Goal: Task Accomplishment & Management: Use online tool/utility

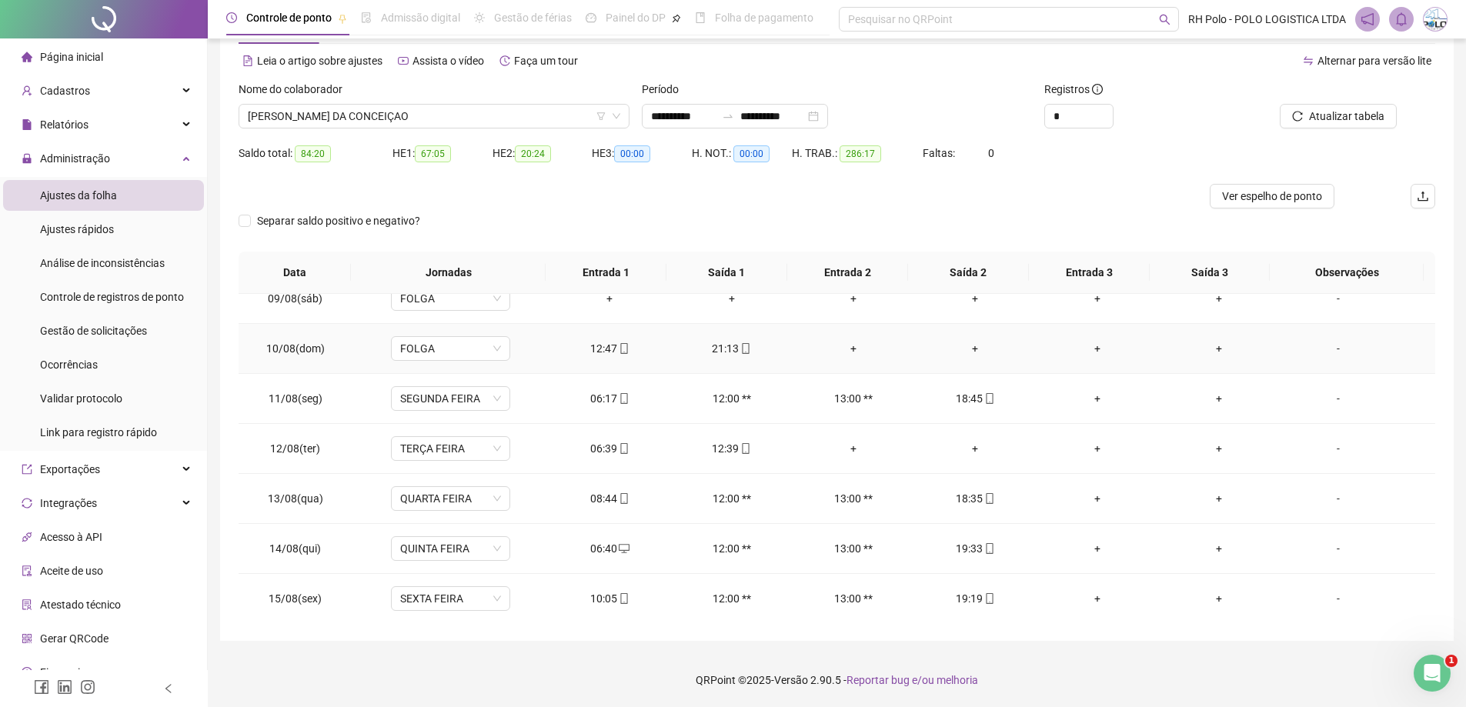
scroll to position [1222, 0]
click at [455, 124] on span "[PERSON_NAME] DA CONCEIÇAO" at bounding box center [434, 116] width 372 height 23
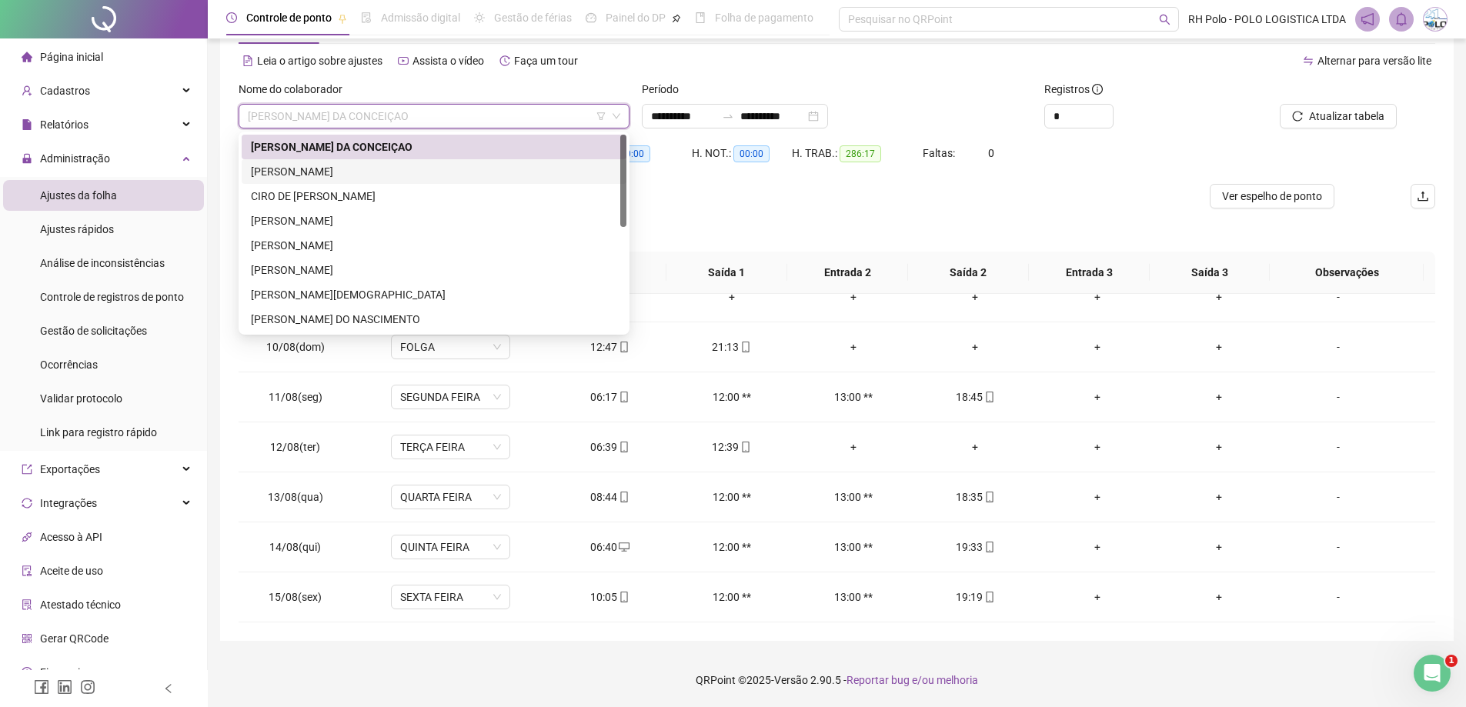
drag, startPoint x: 357, startPoint y: 171, endPoint x: 962, endPoint y: 158, distance: 604.8
click at [357, 172] on div "[PERSON_NAME]" at bounding box center [434, 171] width 366 height 17
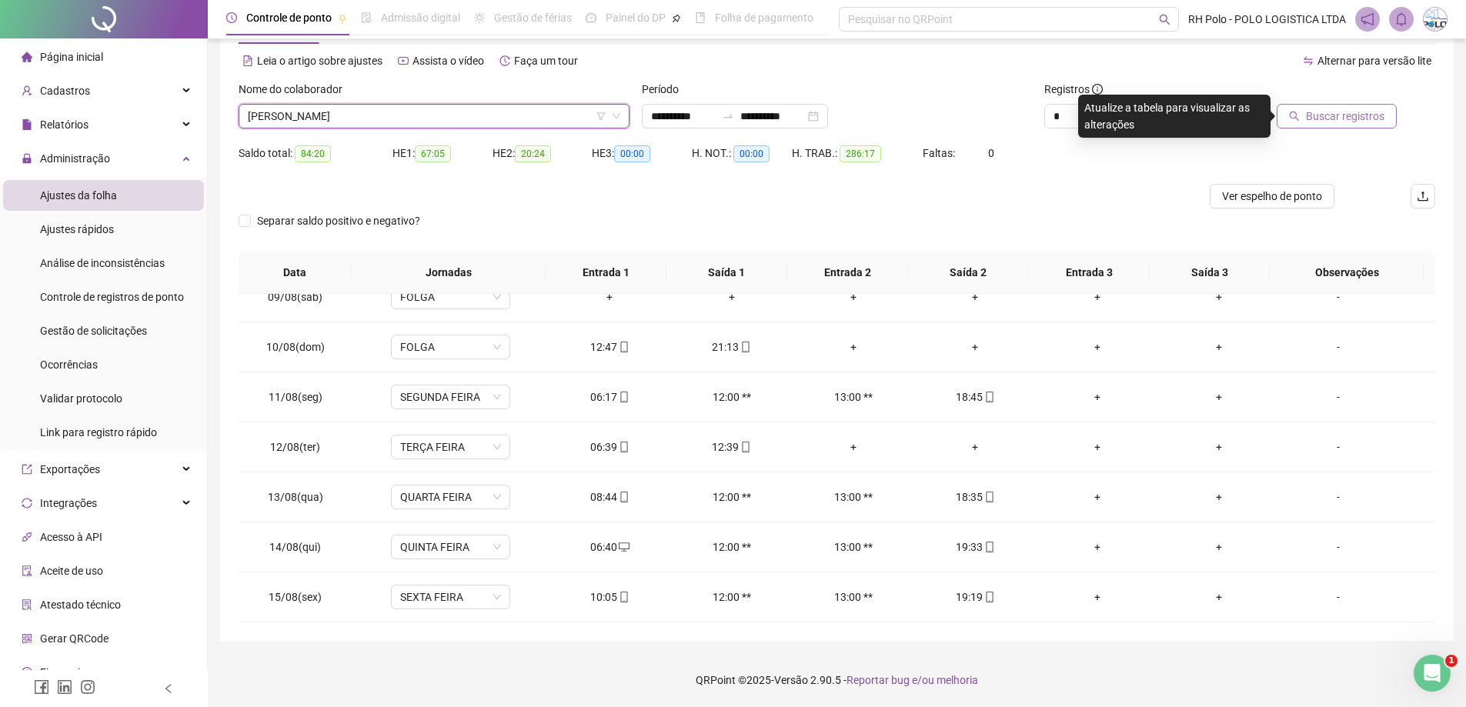
click at [1325, 118] on span "Buscar registros" at bounding box center [1345, 116] width 78 height 17
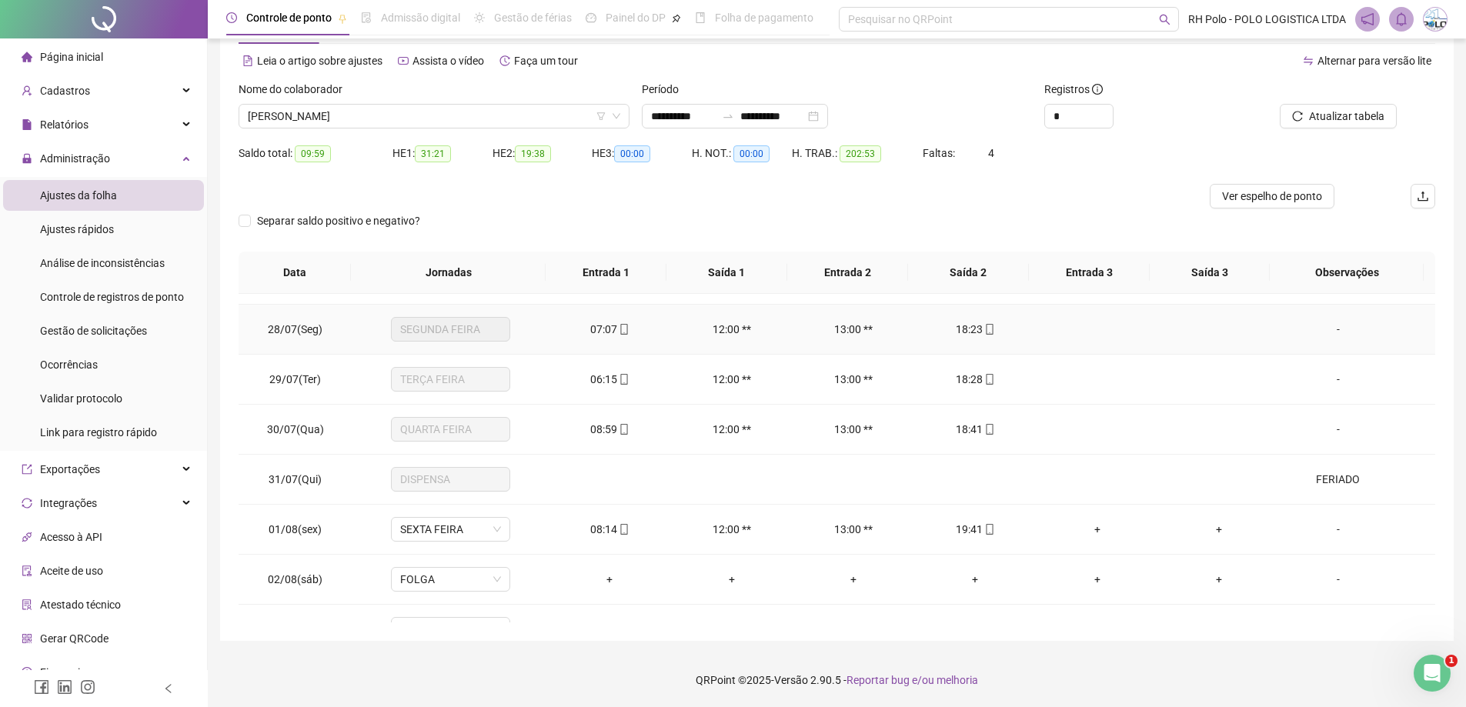
scroll to position [615, 0]
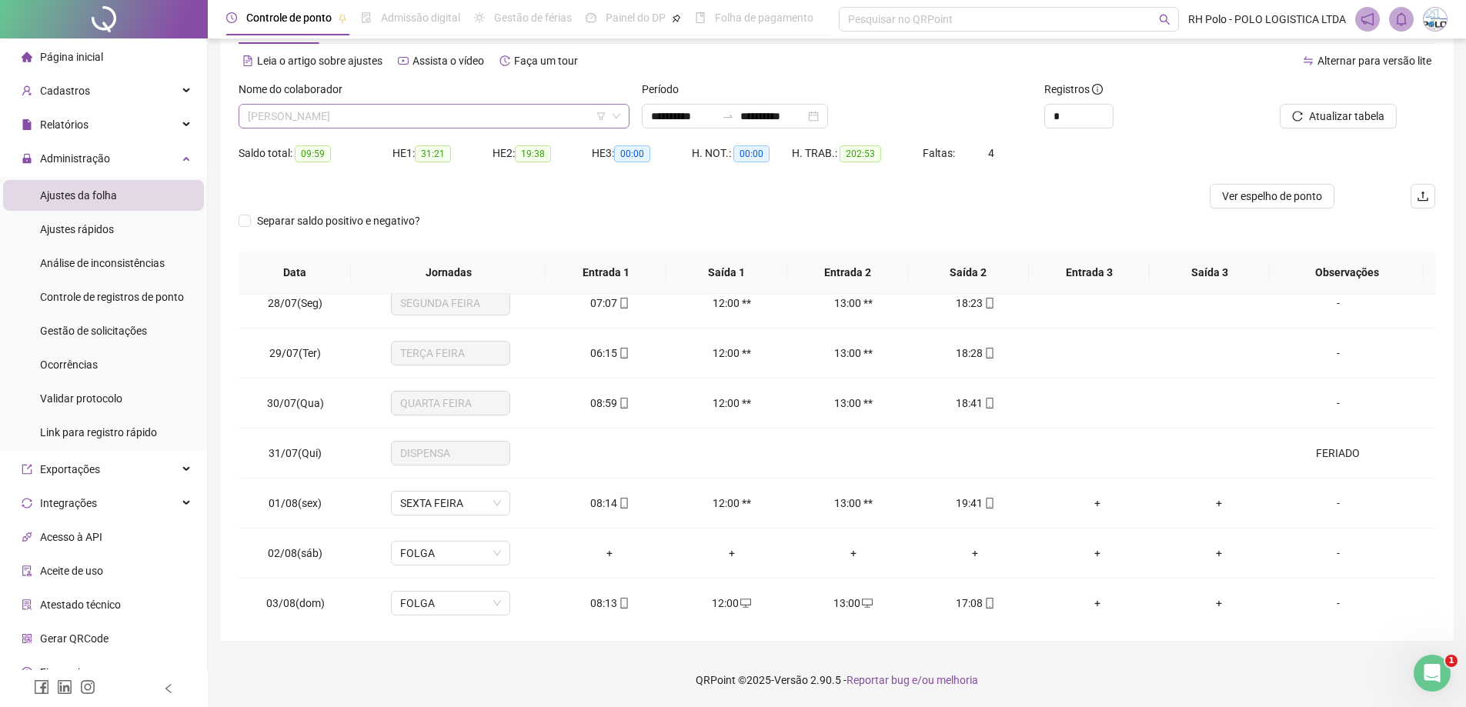
click at [397, 119] on span "[PERSON_NAME]" at bounding box center [434, 116] width 372 height 23
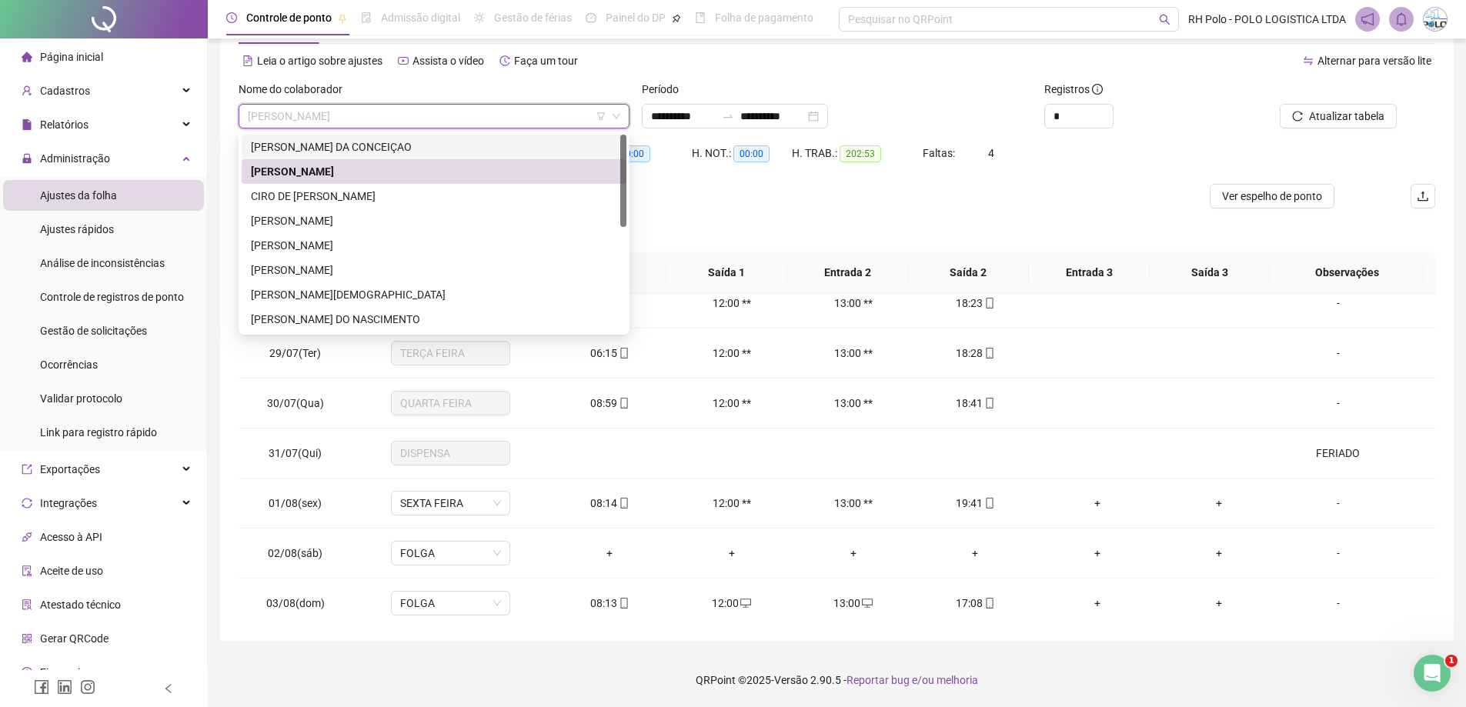
click at [361, 142] on div "[PERSON_NAME] DA CONCEIÇAO" at bounding box center [434, 146] width 366 height 17
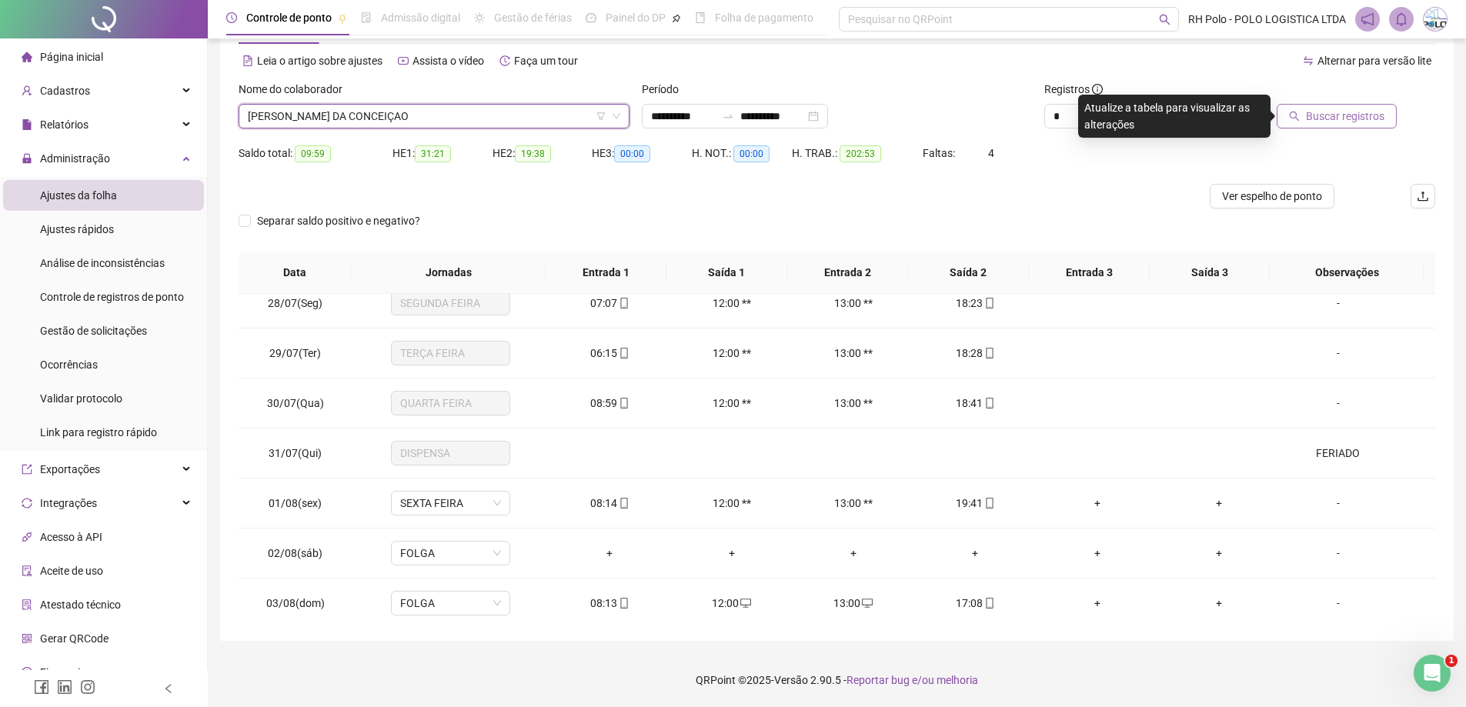
click at [1336, 113] on span "Buscar registros" at bounding box center [1345, 116] width 78 height 17
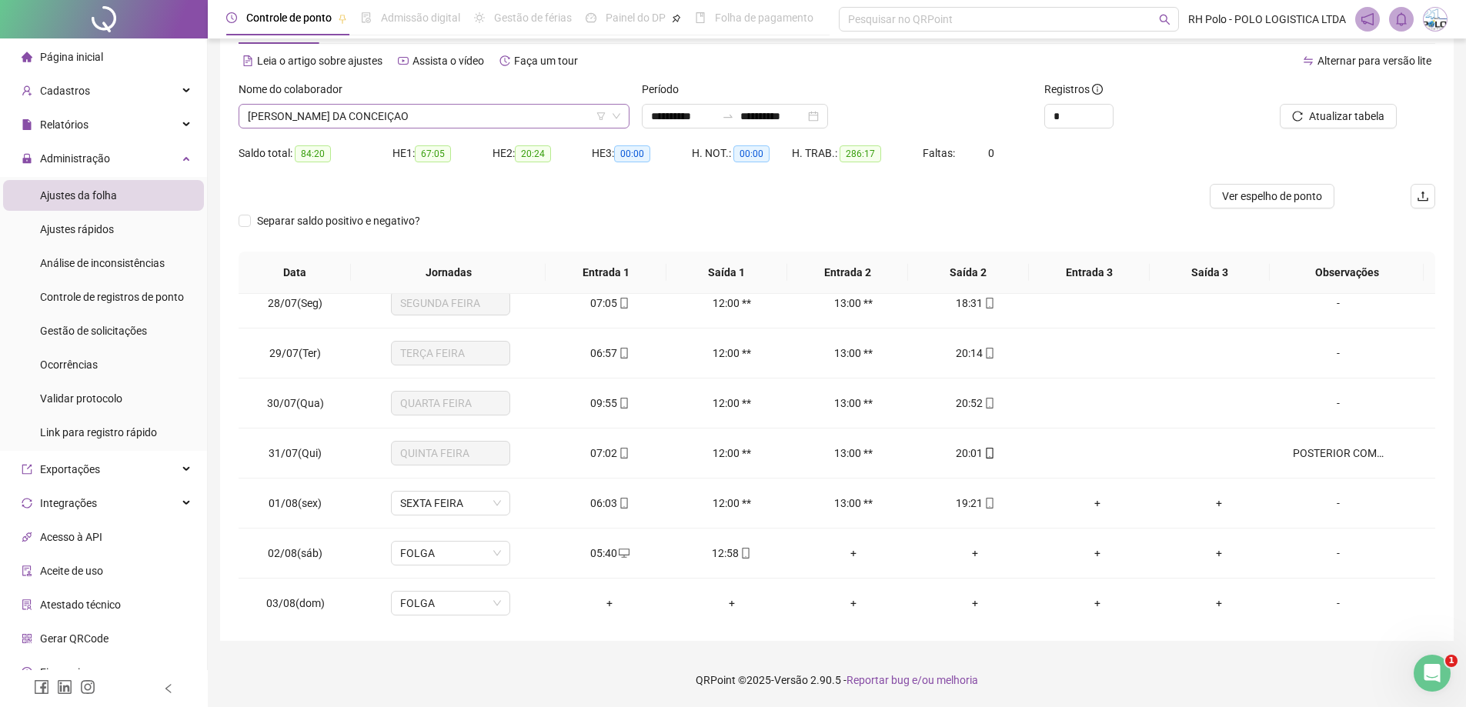
click at [385, 122] on span "[PERSON_NAME] DA CONCEIÇAO" at bounding box center [434, 116] width 372 height 23
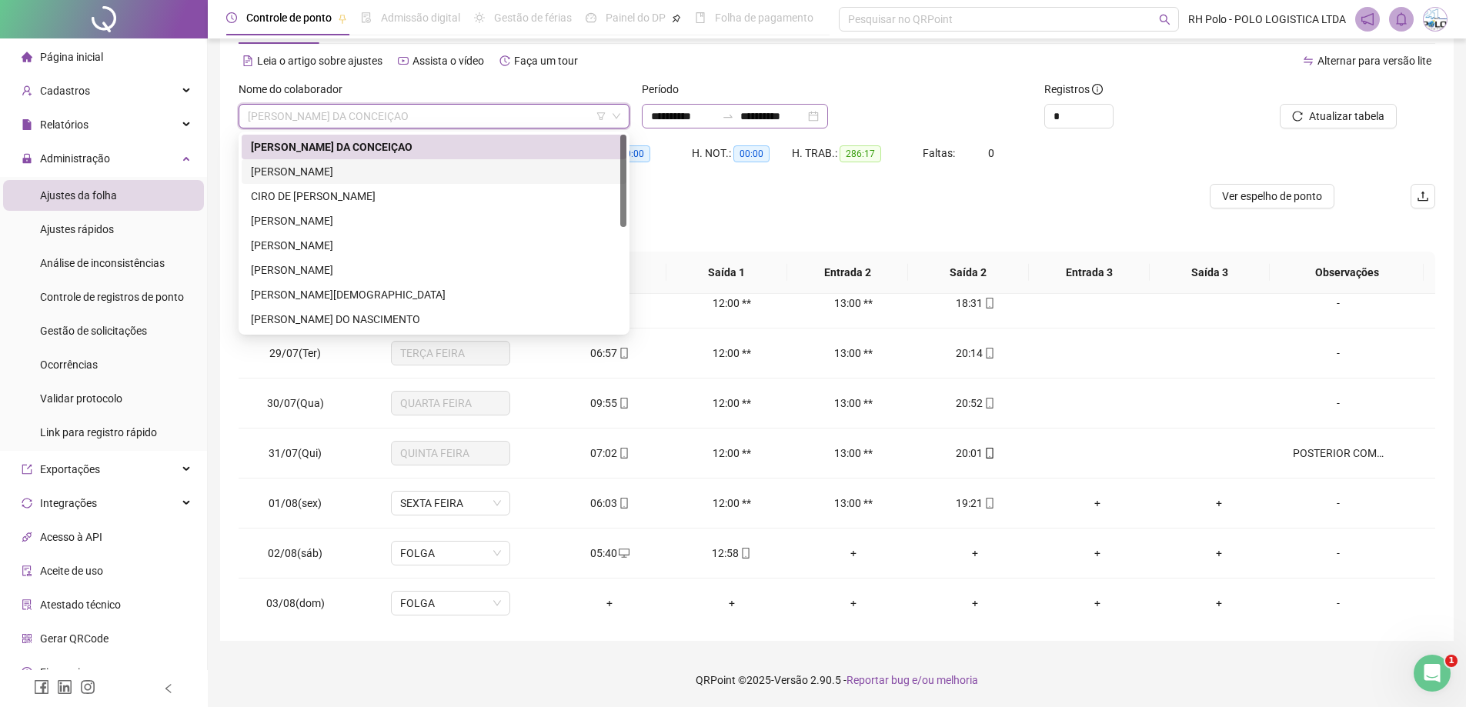
drag, startPoint x: 330, startPoint y: 168, endPoint x: 846, endPoint y: 119, distance: 518.5
click at [332, 168] on div "[PERSON_NAME]" at bounding box center [434, 171] width 366 height 17
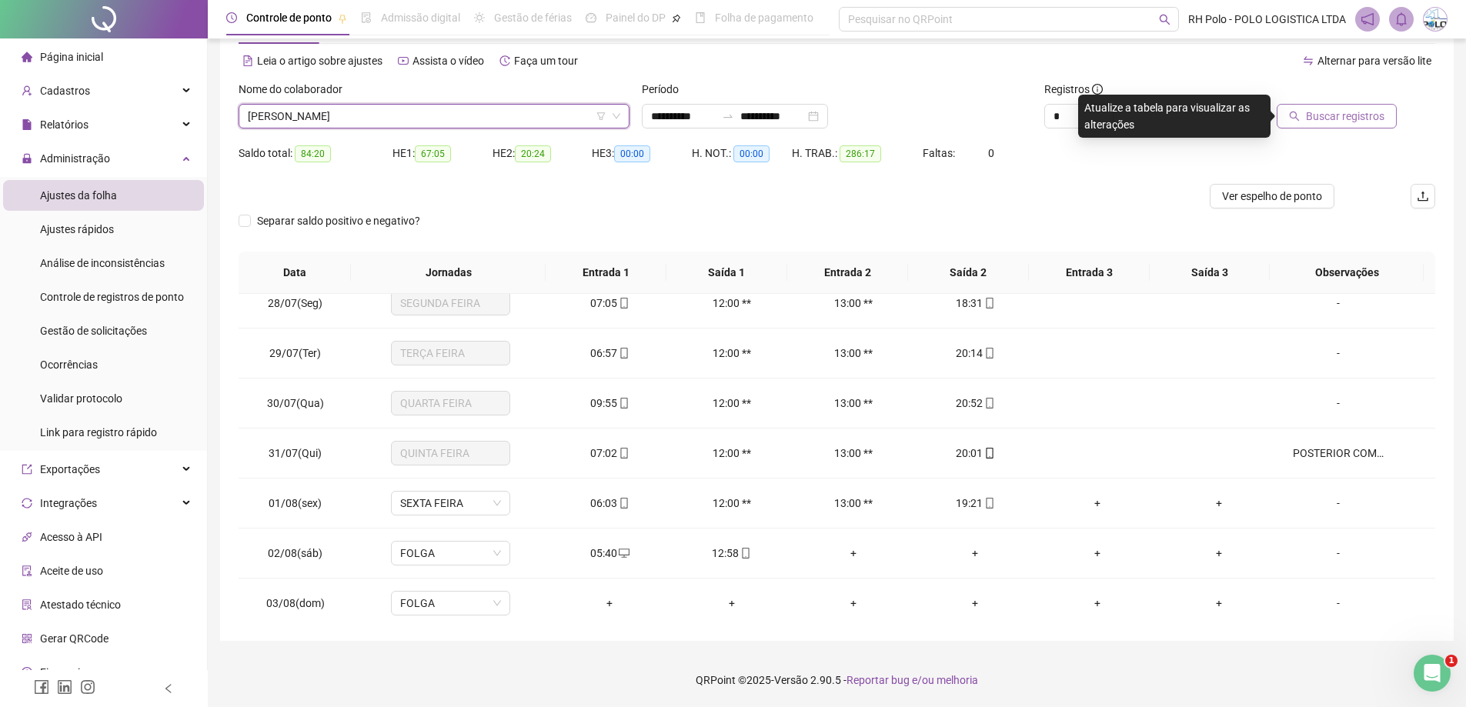
click at [1362, 115] on span "Buscar registros" at bounding box center [1345, 116] width 78 height 17
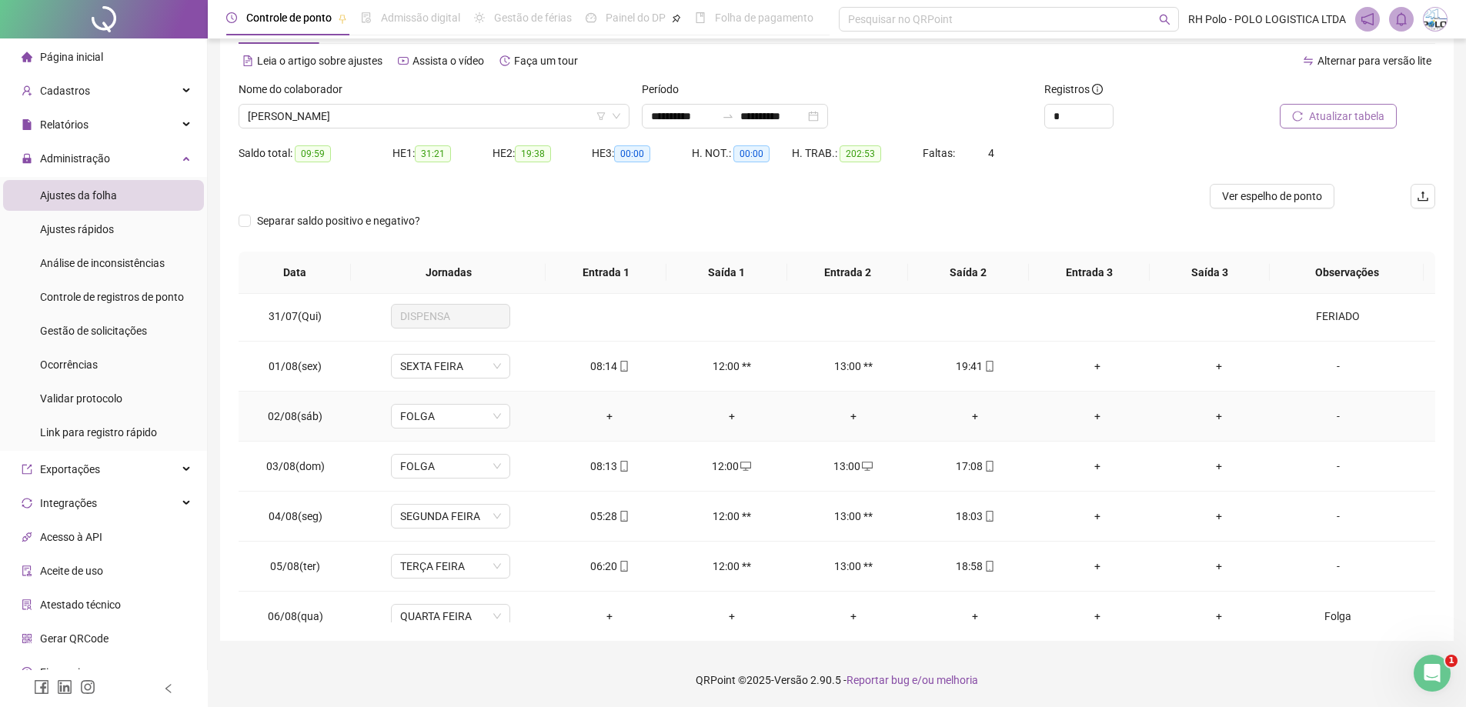
scroll to position [769, 0]
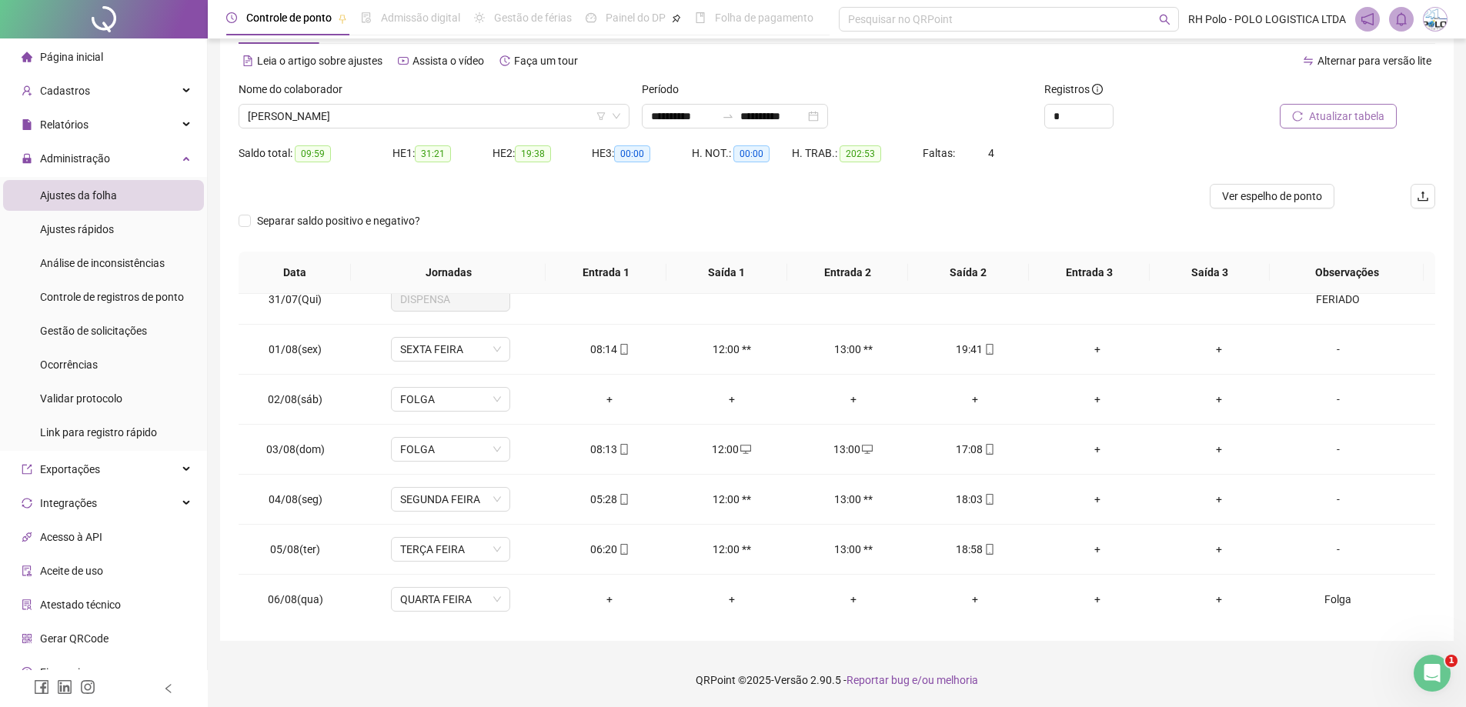
click at [488, 177] on div "HE 1: 31:21" at bounding box center [442, 162] width 100 height 43
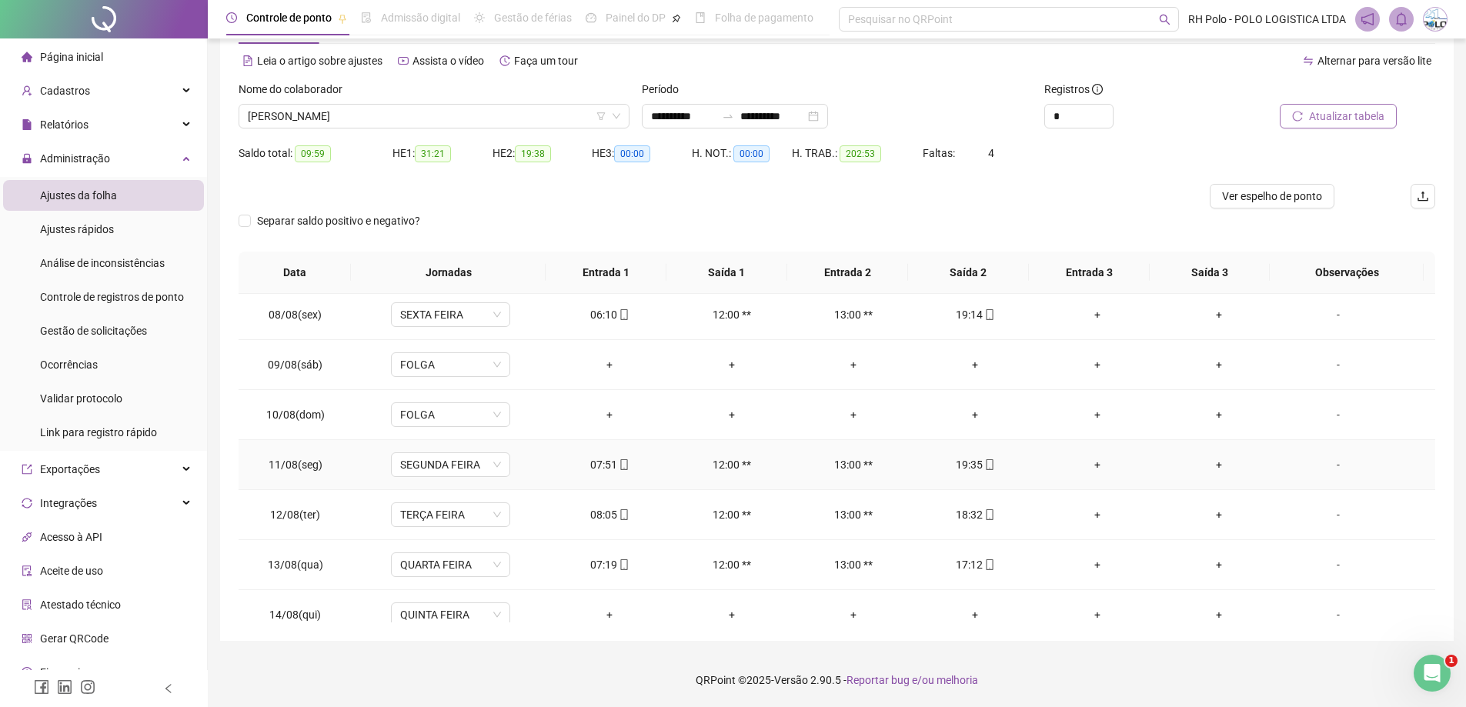
scroll to position [1222, 0]
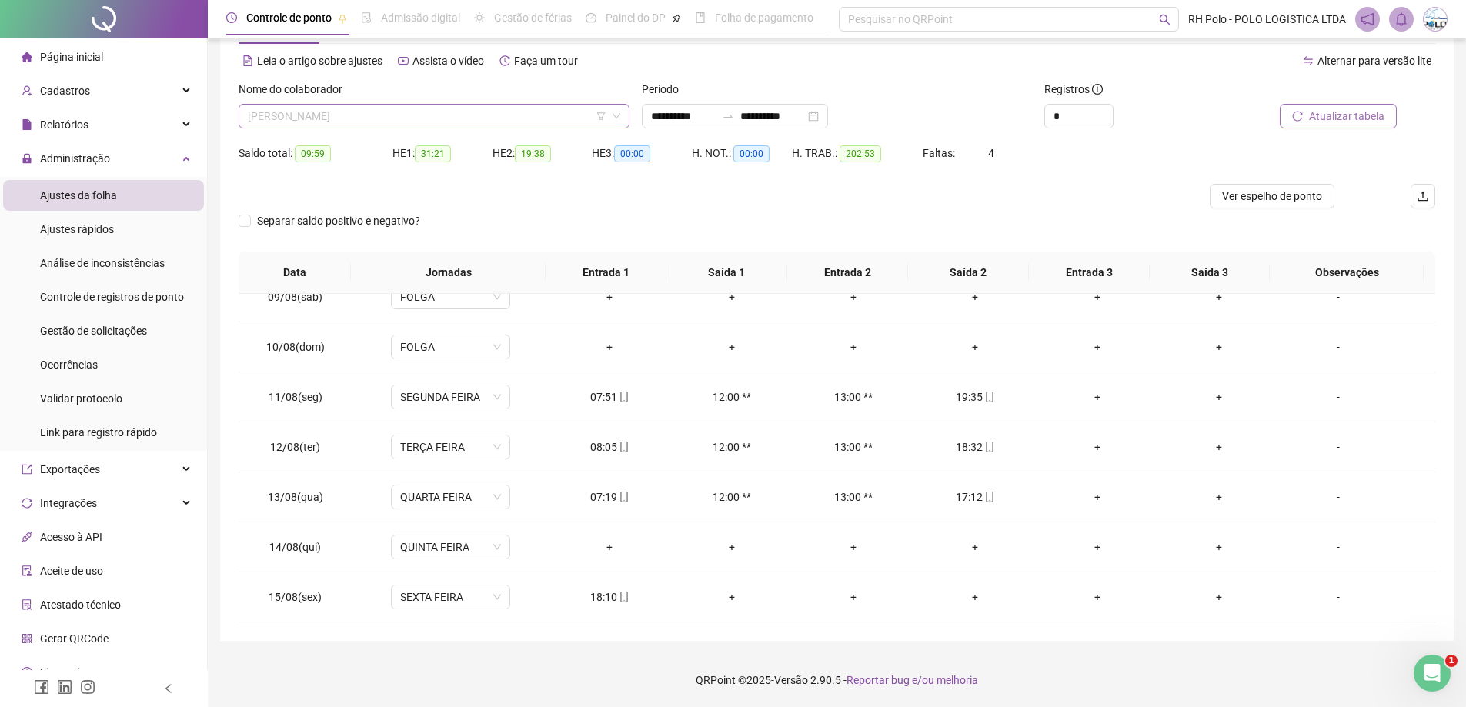
click at [362, 111] on span "[PERSON_NAME]" at bounding box center [434, 116] width 372 height 23
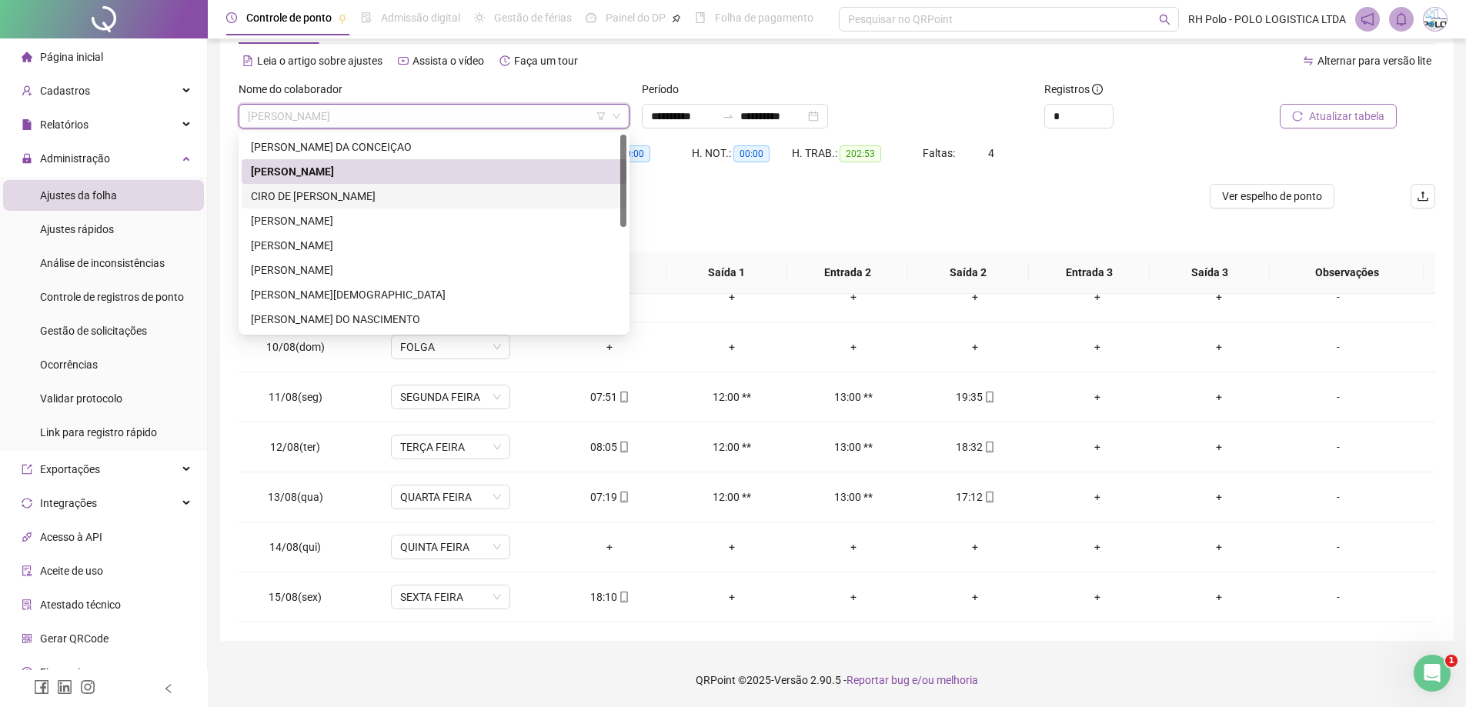
click at [282, 202] on div "CIRO DE [PERSON_NAME]" at bounding box center [434, 196] width 366 height 17
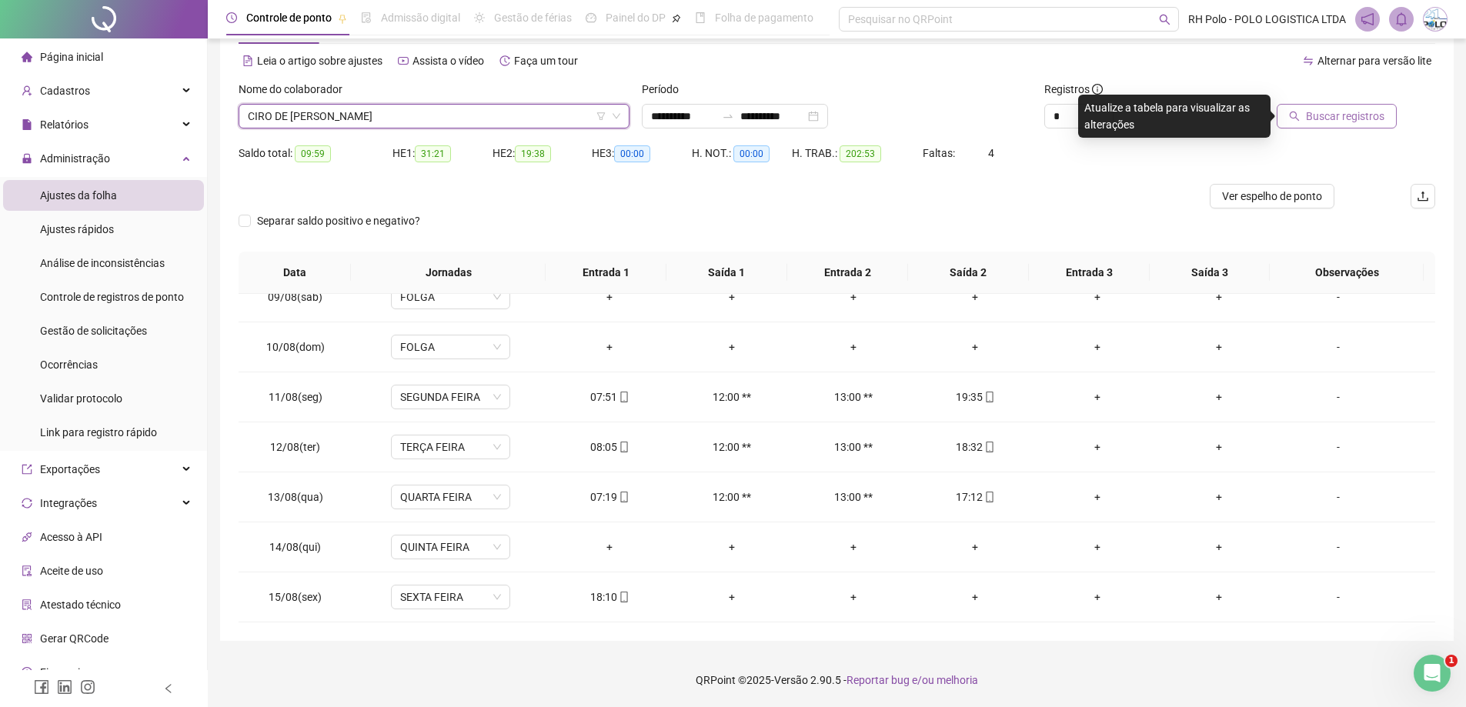
click at [1341, 122] on span "Buscar registros" at bounding box center [1345, 116] width 78 height 17
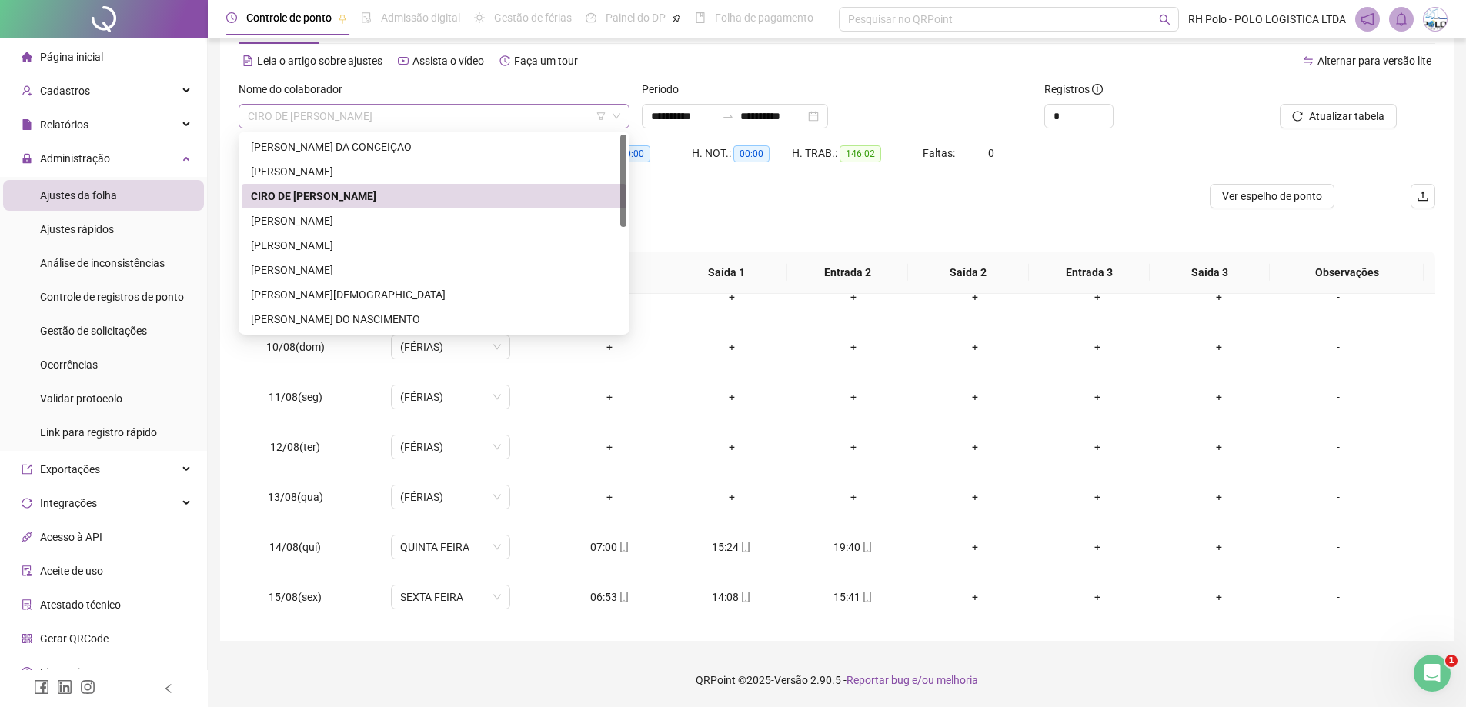
click at [356, 105] on span "CIRO DE [PERSON_NAME]" at bounding box center [434, 116] width 372 height 23
click at [281, 212] on div "[PERSON_NAME]" at bounding box center [434, 220] width 366 height 17
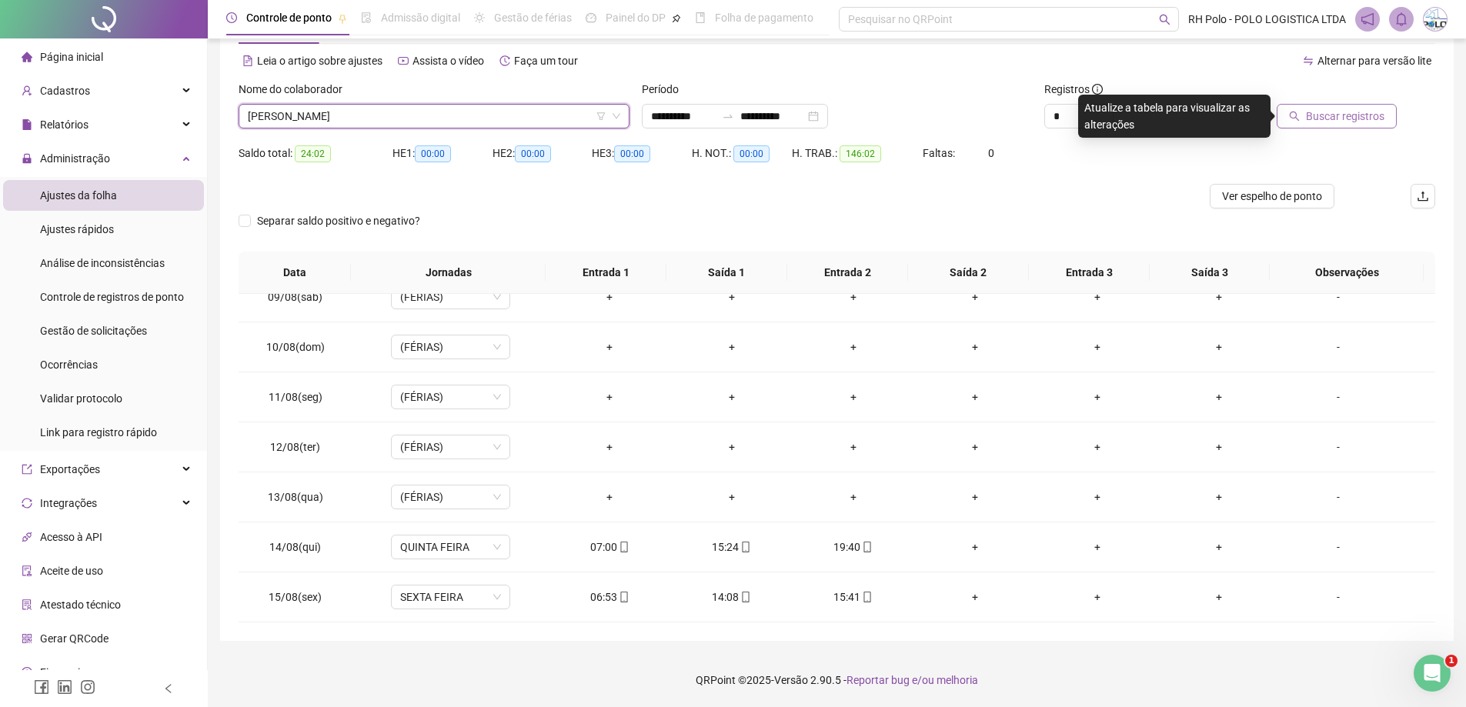
click at [1331, 112] on span "Buscar registros" at bounding box center [1345, 116] width 78 height 17
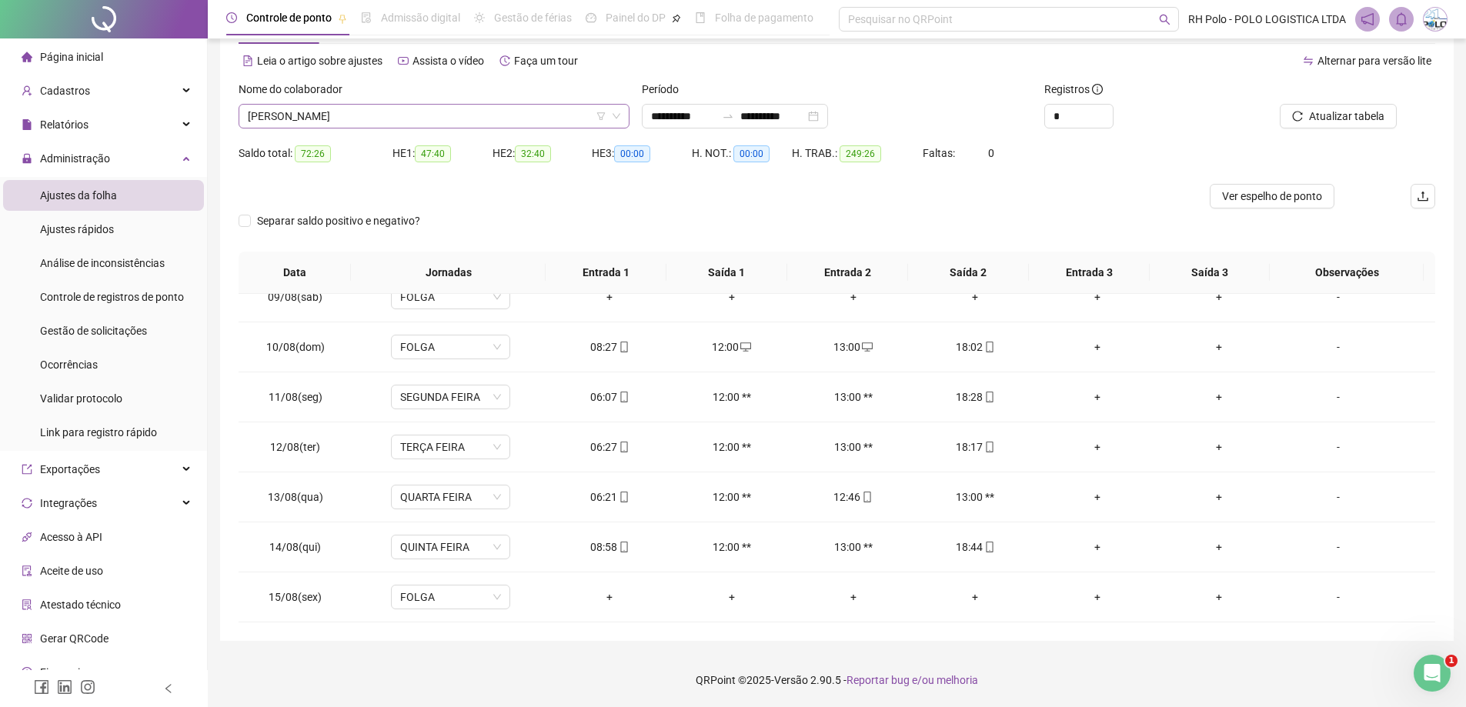
click at [386, 118] on span "[PERSON_NAME]" at bounding box center [434, 116] width 372 height 23
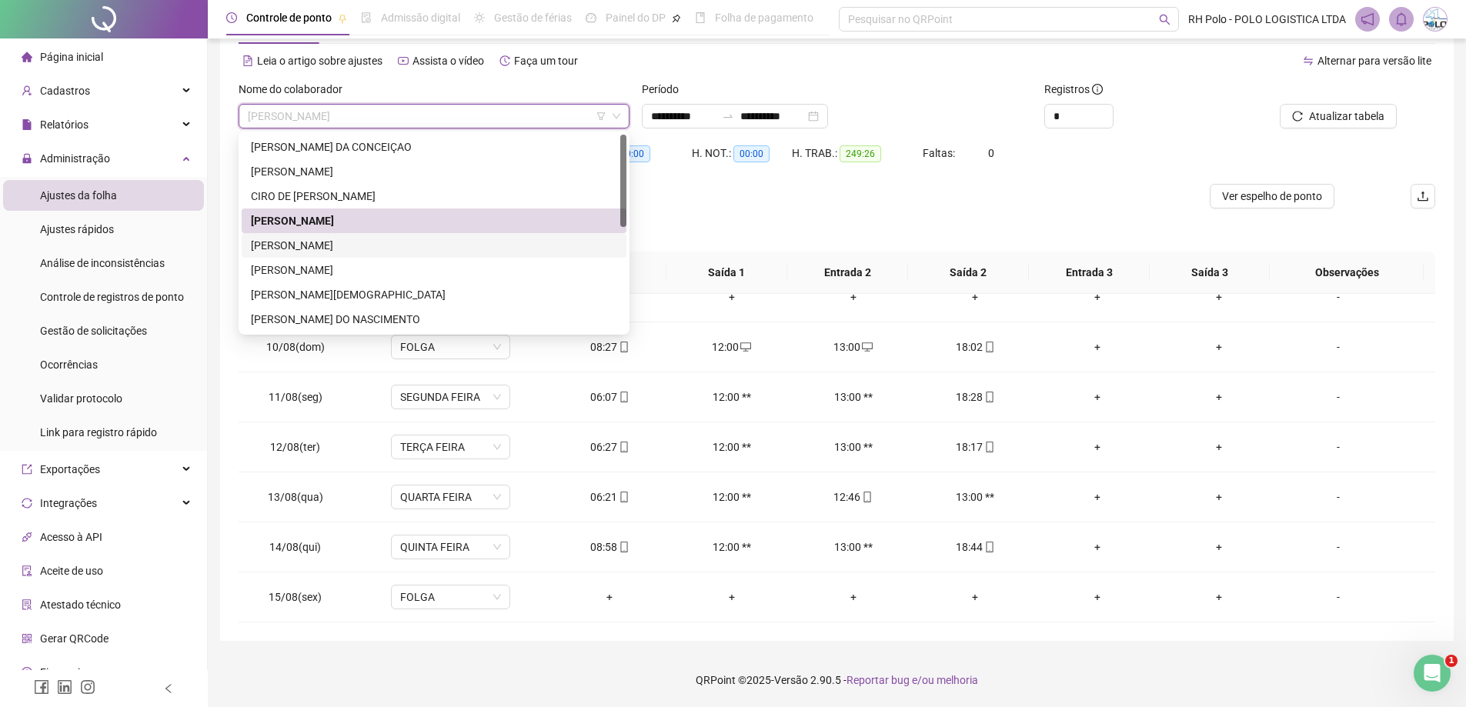
click at [328, 250] on div "[PERSON_NAME]" at bounding box center [434, 245] width 366 height 17
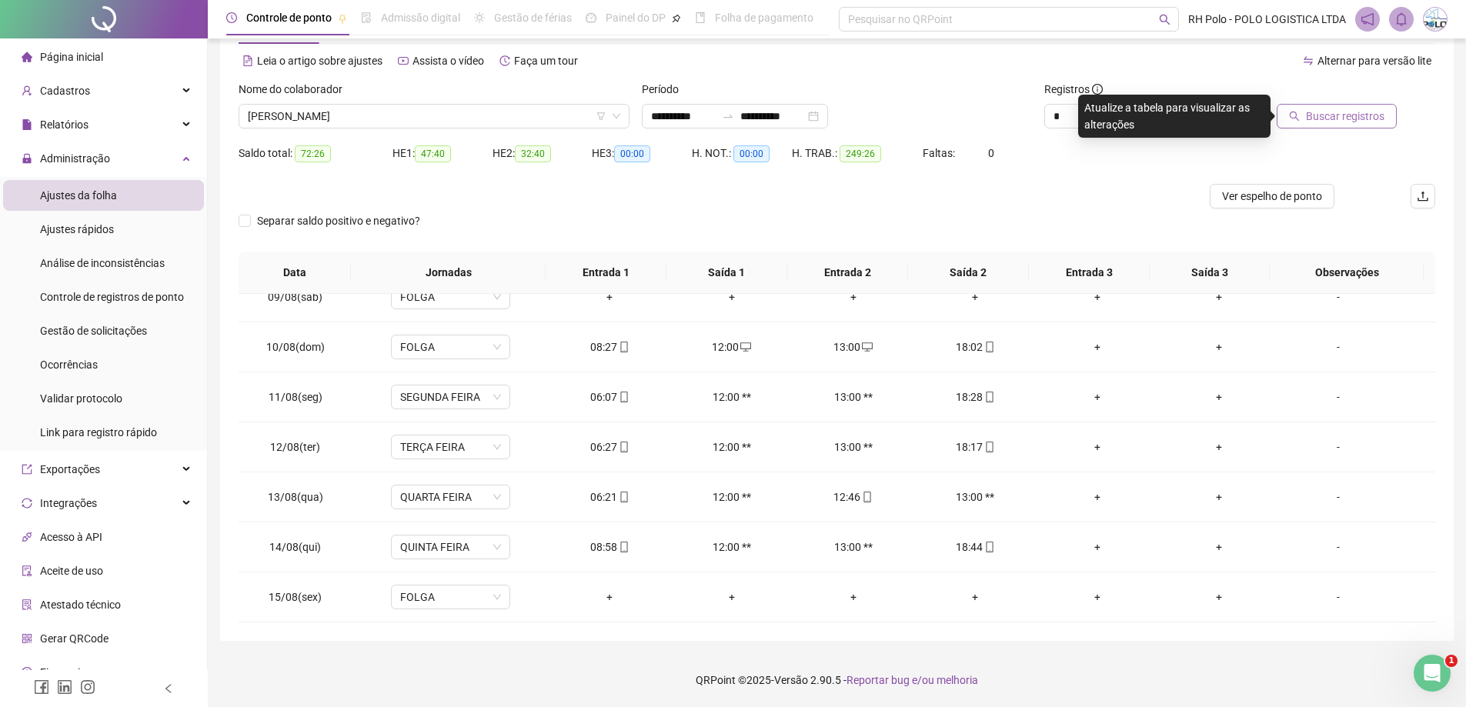
click at [1332, 117] on span "Buscar registros" at bounding box center [1345, 116] width 78 height 17
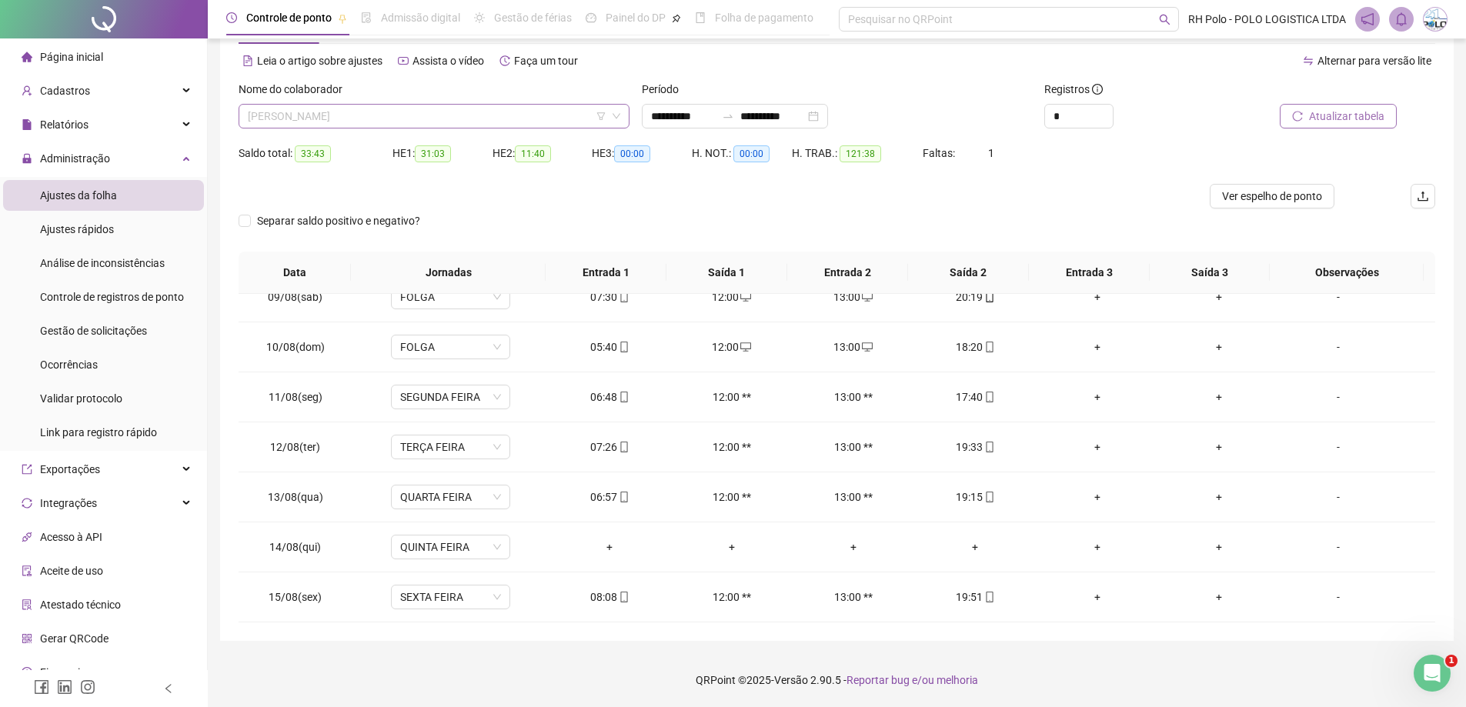
click at [444, 109] on span "[PERSON_NAME]" at bounding box center [434, 116] width 372 height 23
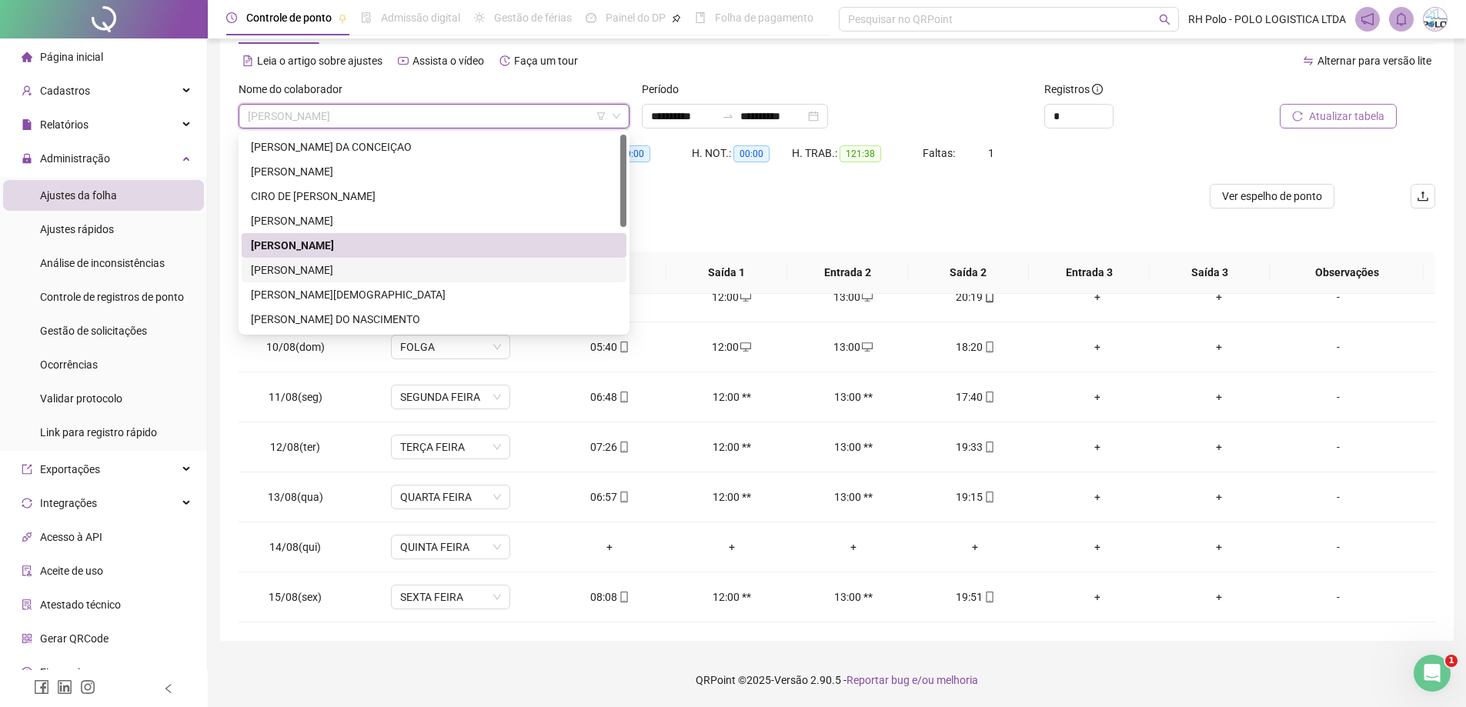
click at [329, 264] on div "[PERSON_NAME]" at bounding box center [434, 270] width 366 height 17
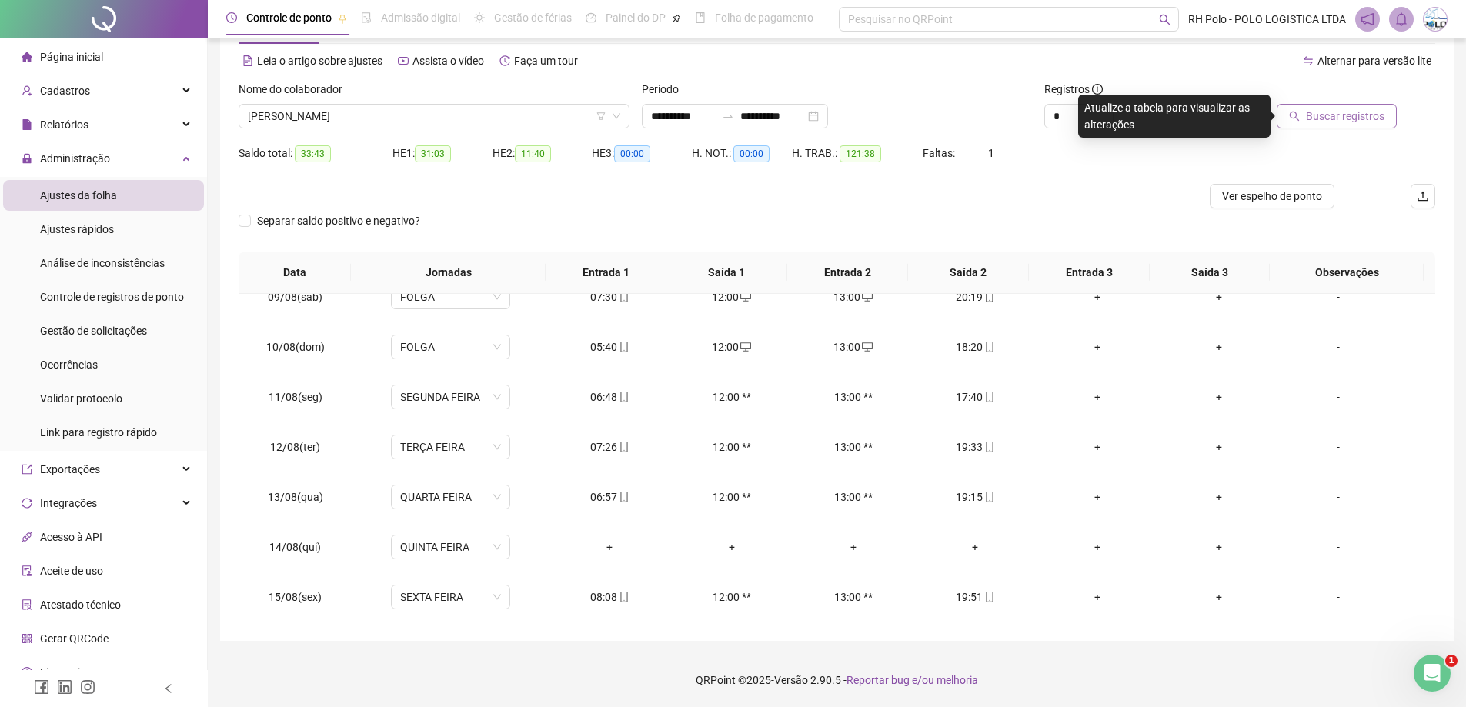
click at [1322, 115] on span "Buscar registros" at bounding box center [1345, 116] width 78 height 17
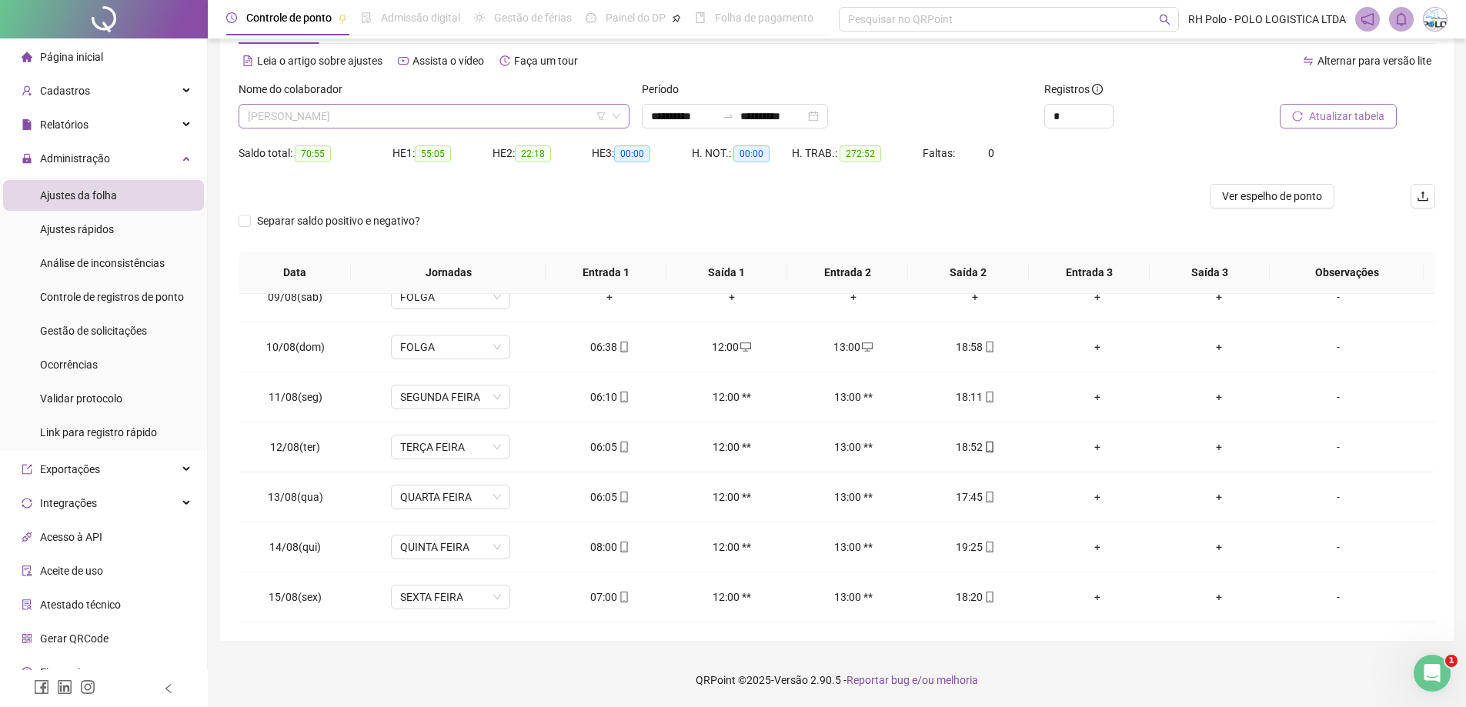
click at [384, 113] on span "[PERSON_NAME]" at bounding box center [434, 116] width 372 height 23
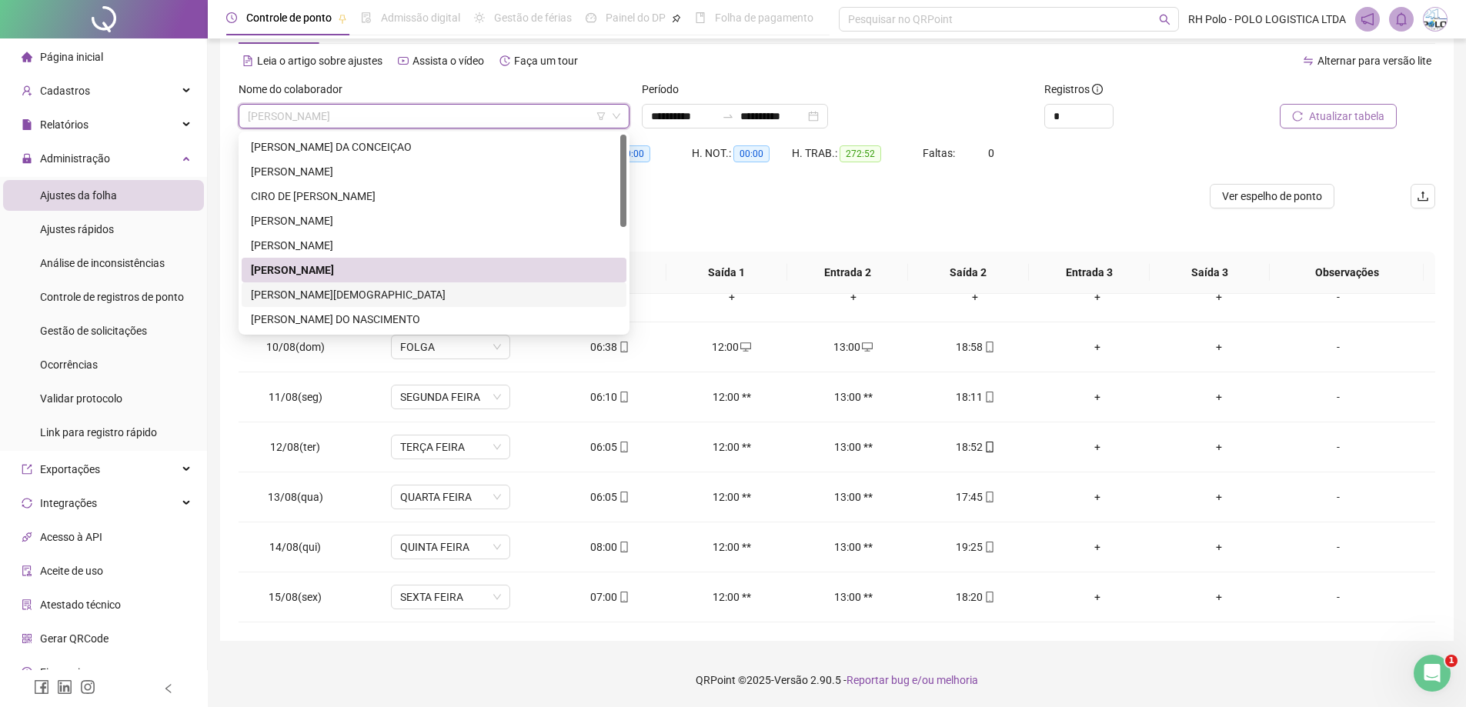
click at [339, 291] on div "[PERSON_NAME][DEMOGRAPHIC_DATA]" at bounding box center [434, 294] width 366 height 17
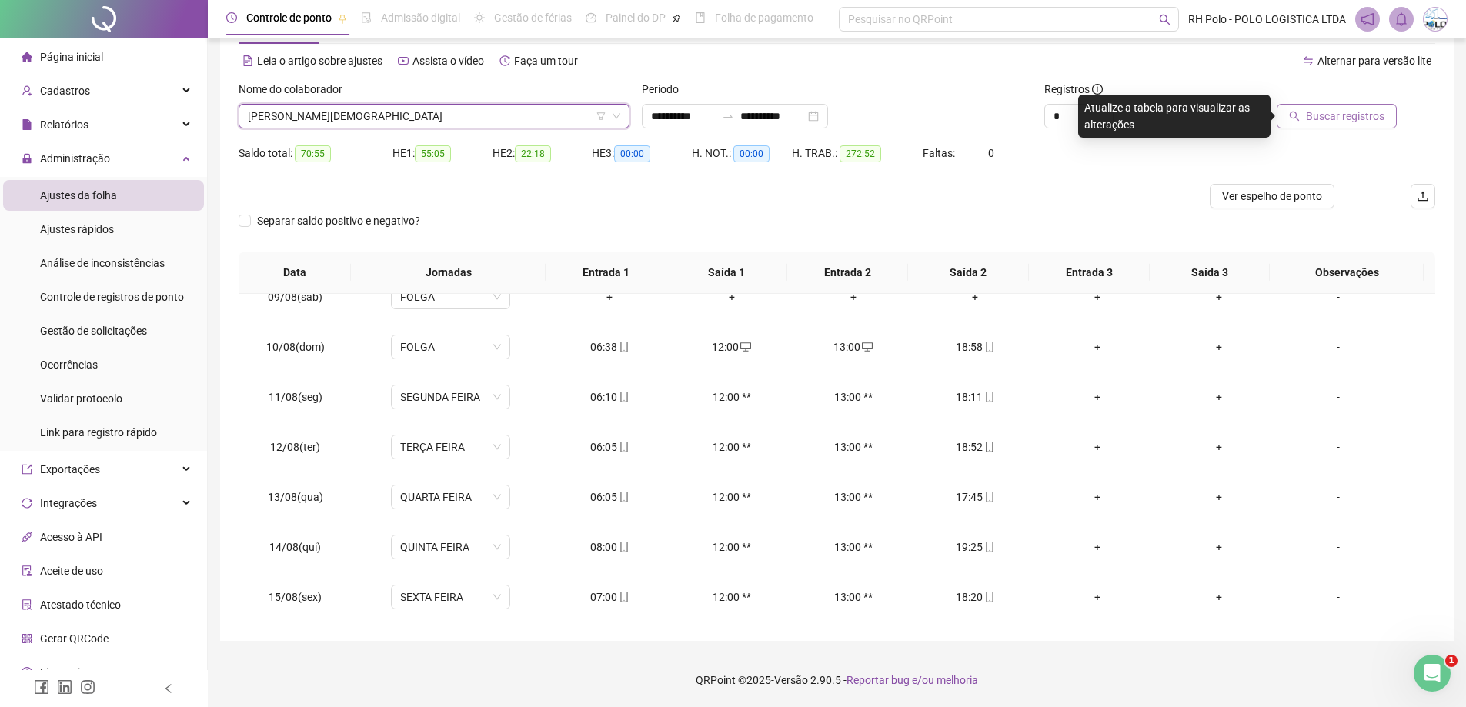
click at [1343, 112] on span "Buscar registros" at bounding box center [1345, 116] width 78 height 17
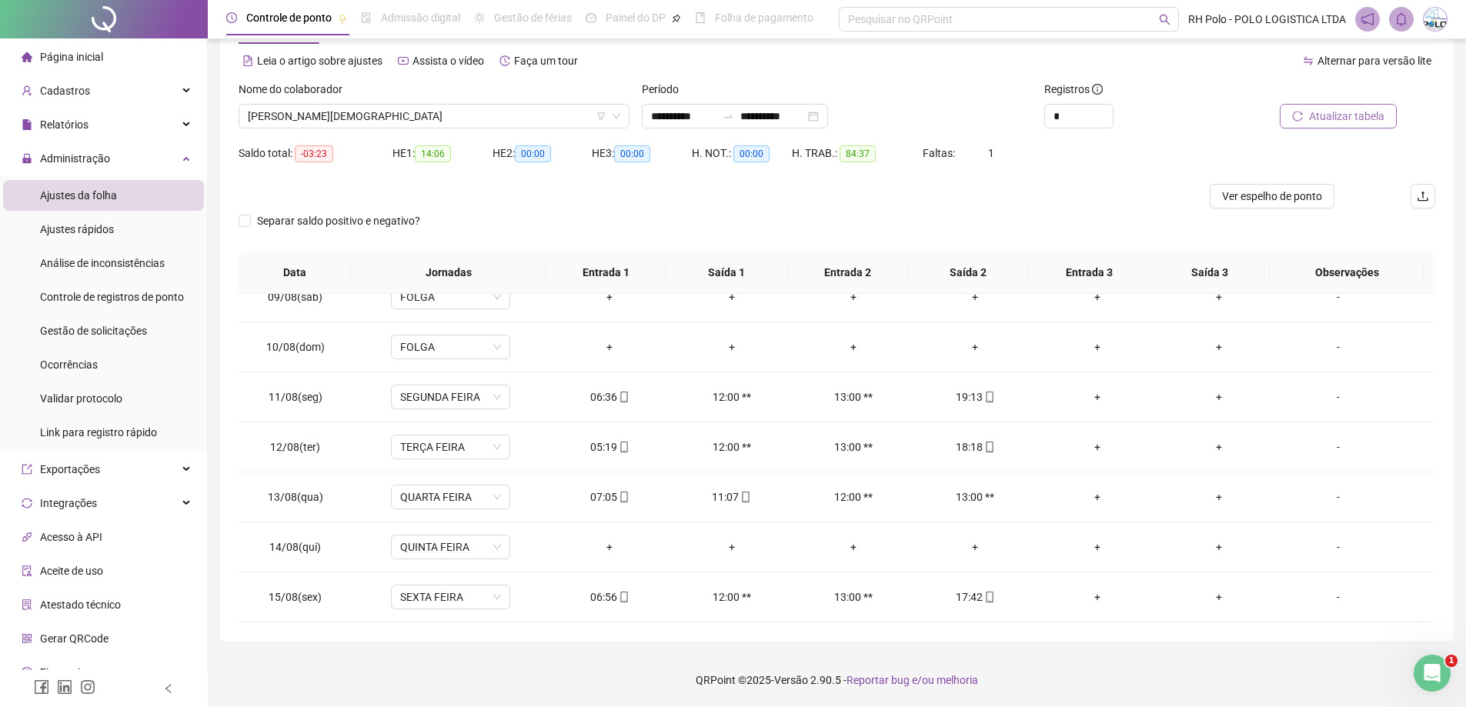
click at [1349, 117] on span "Atualizar tabela" at bounding box center [1346, 116] width 75 height 17
click at [1326, 546] on div "-" at bounding box center [1337, 547] width 91 height 17
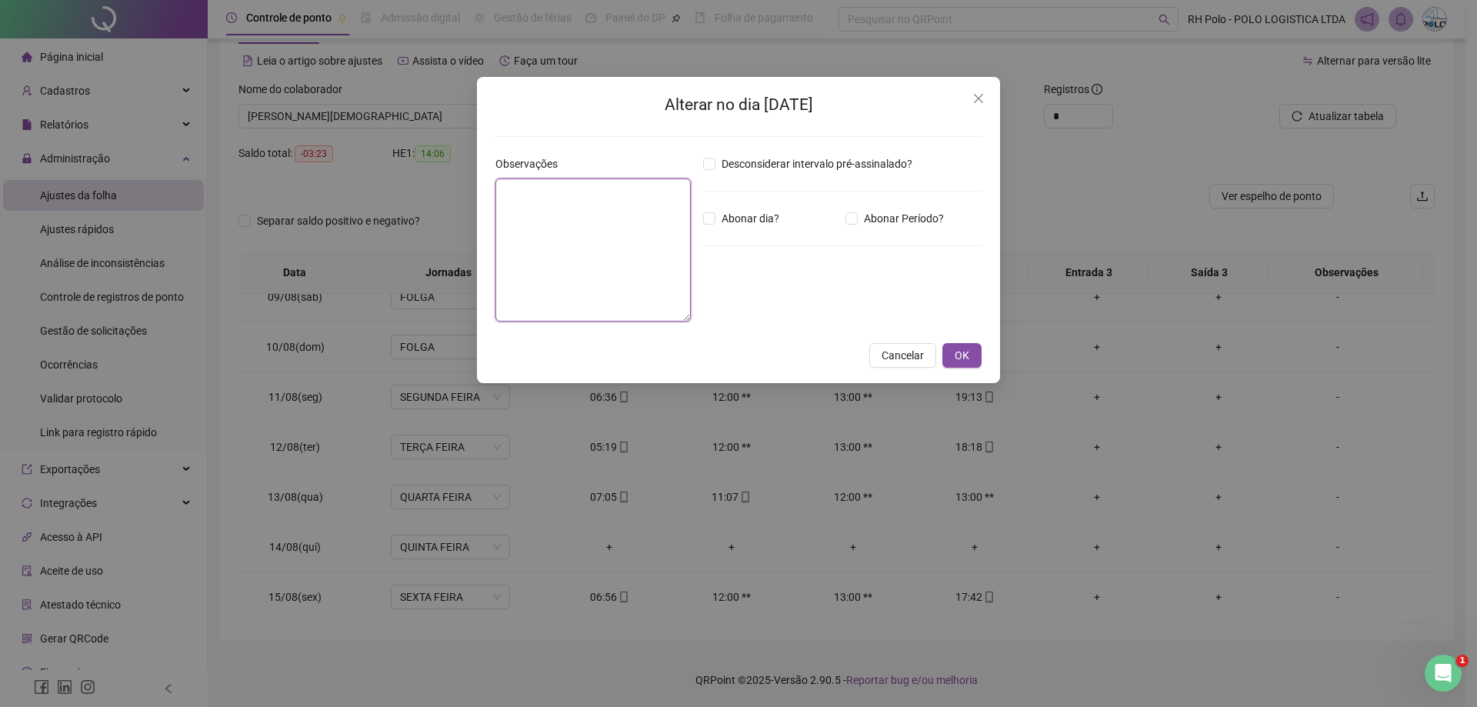
click at [575, 292] on textarea at bounding box center [592, 249] width 195 height 143
click at [411, 185] on div "Alterar no dia [DATE] Observações ***** Desconsiderar intervalo pré-assinalado?…" at bounding box center [738, 353] width 1477 height 707
click at [575, 183] on textarea "*****" at bounding box center [592, 249] width 195 height 143
type textarea "*****"
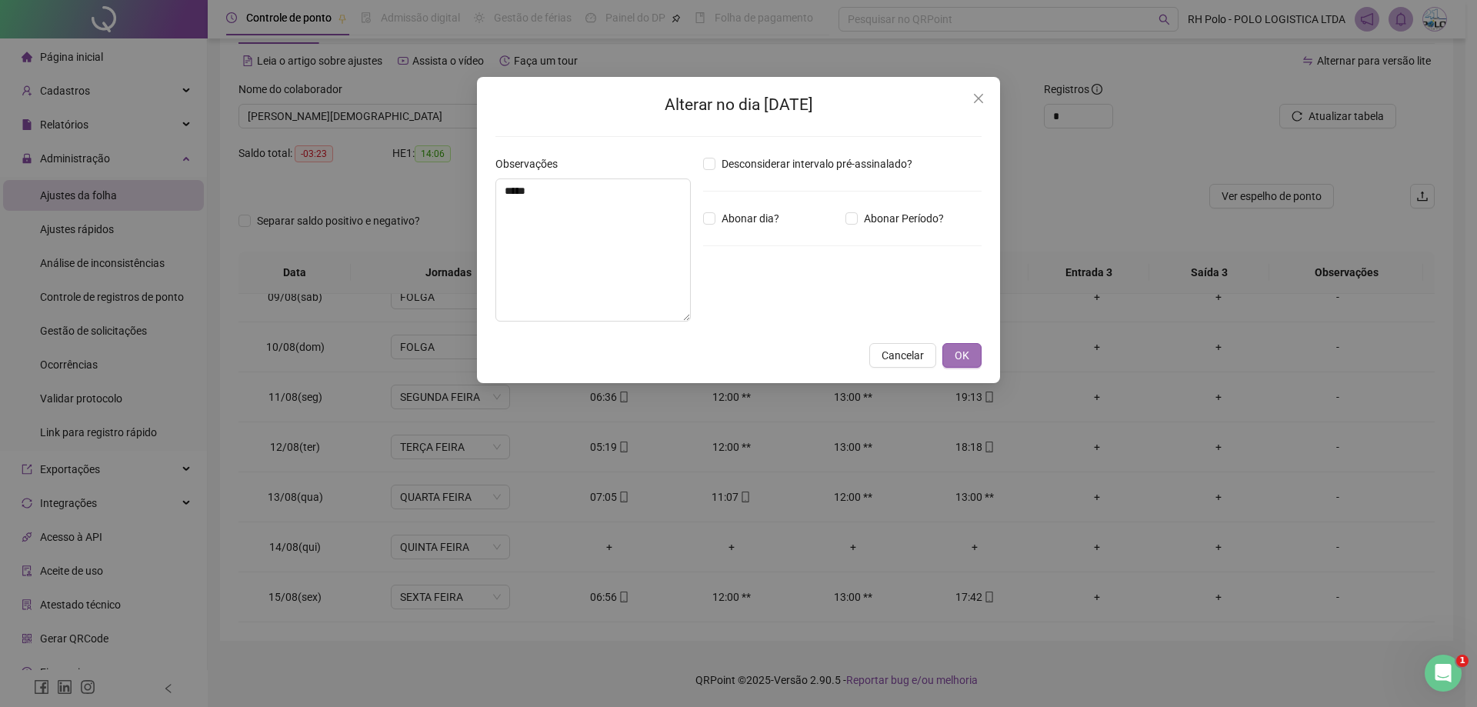
click at [959, 354] on span "OK" at bounding box center [962, 355] width 15 height 17
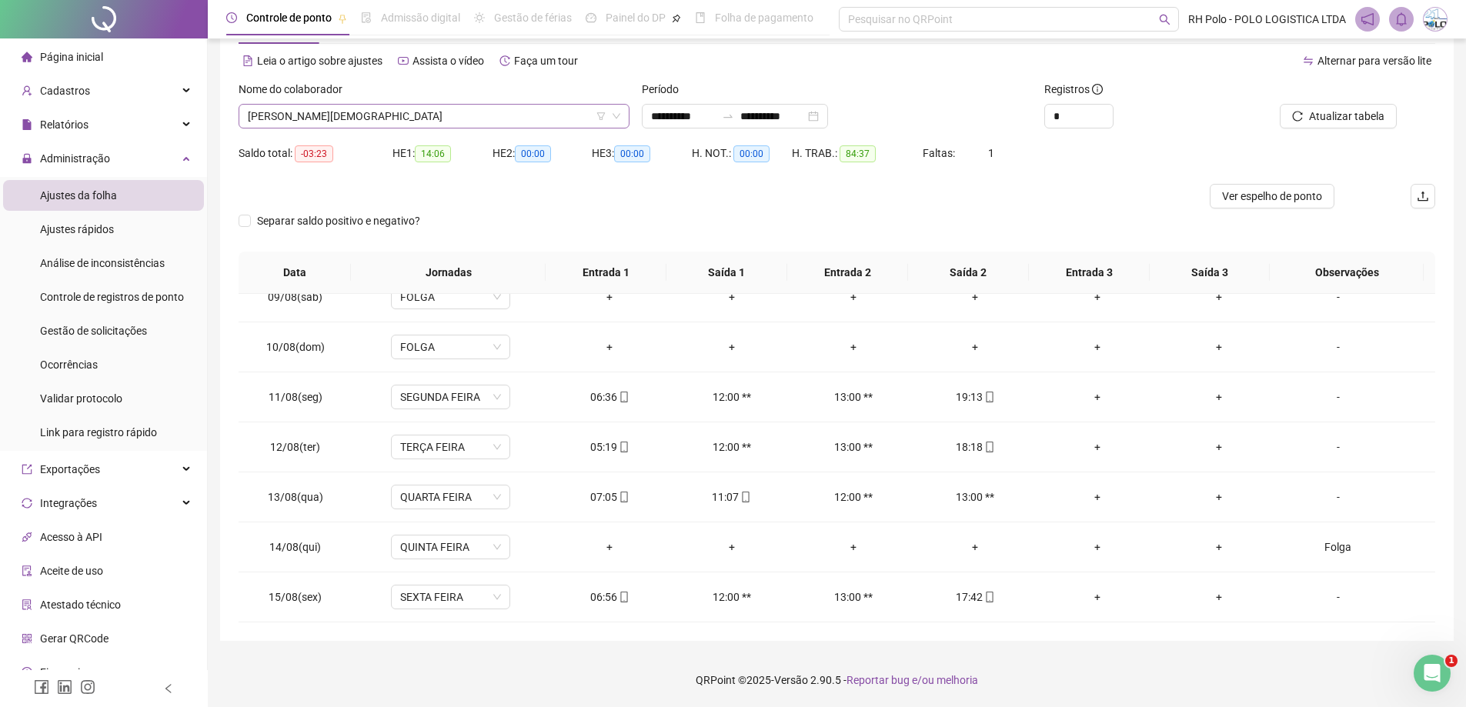
click at [381, 121] on span "[PERSON_NAME][DEMOGRAPHIC_DATA]" at bounding box center [434, 116] width 372 height 23
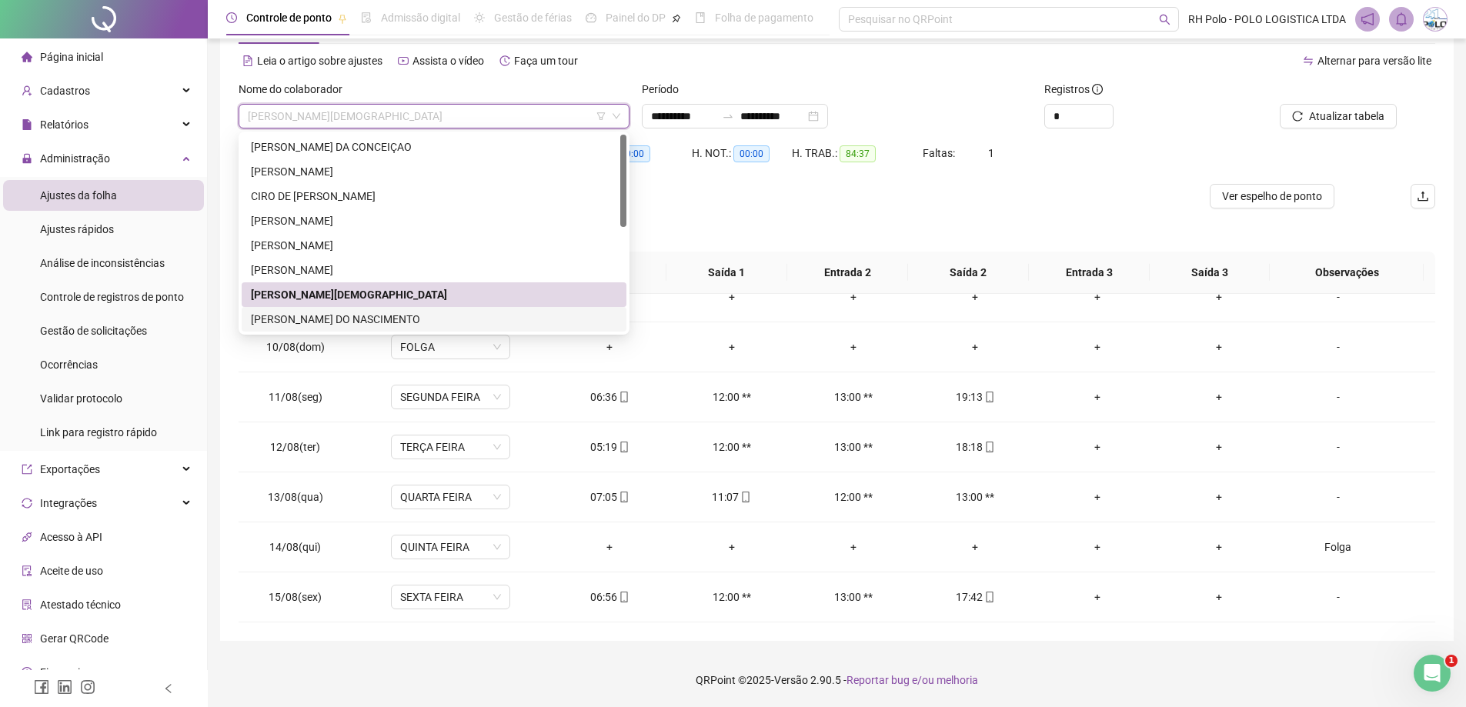
click at [345, 312] on div "[PERSON_NAME] DO NASCIMENTO" at bounding box center [434, 319] width 366 height 17
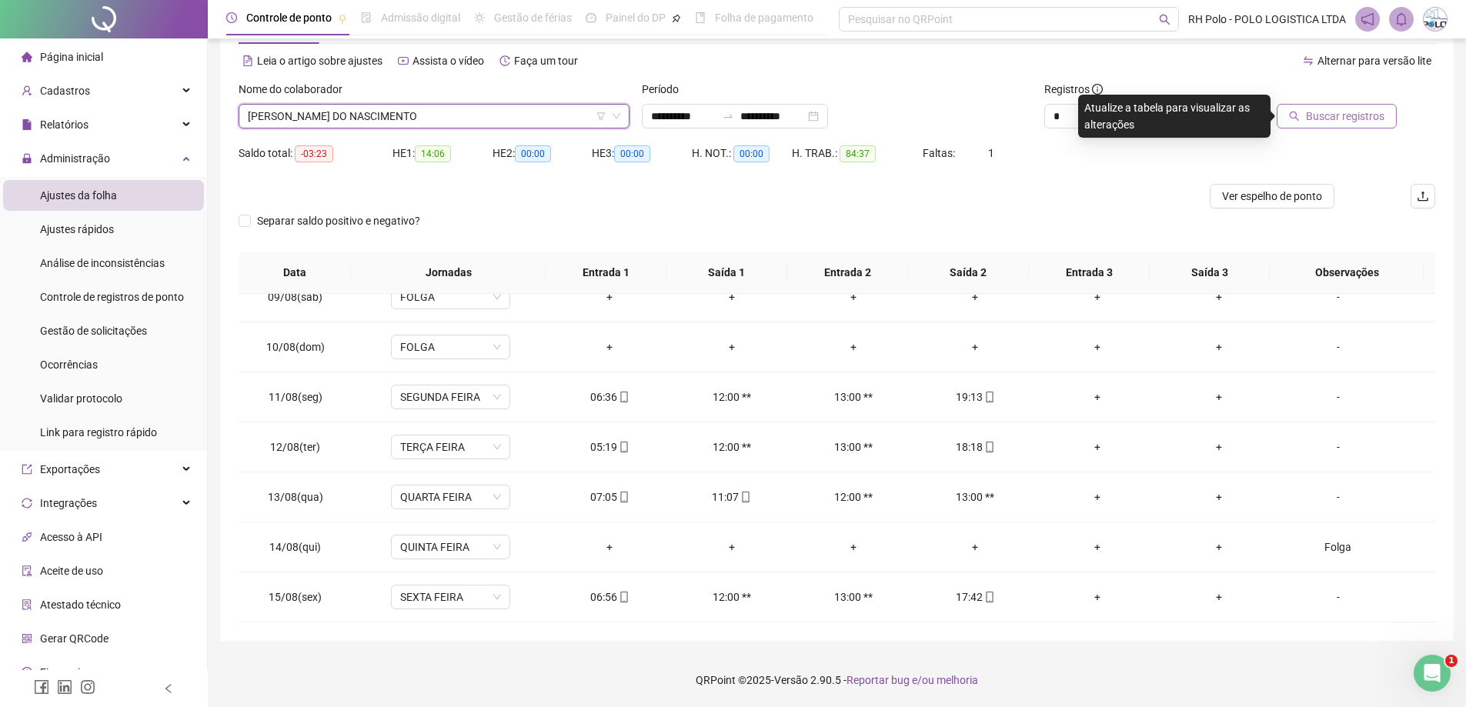
click at [1346, 108] on span "Buscar registros" at bounding box center [1345, 116] width 78 height 17
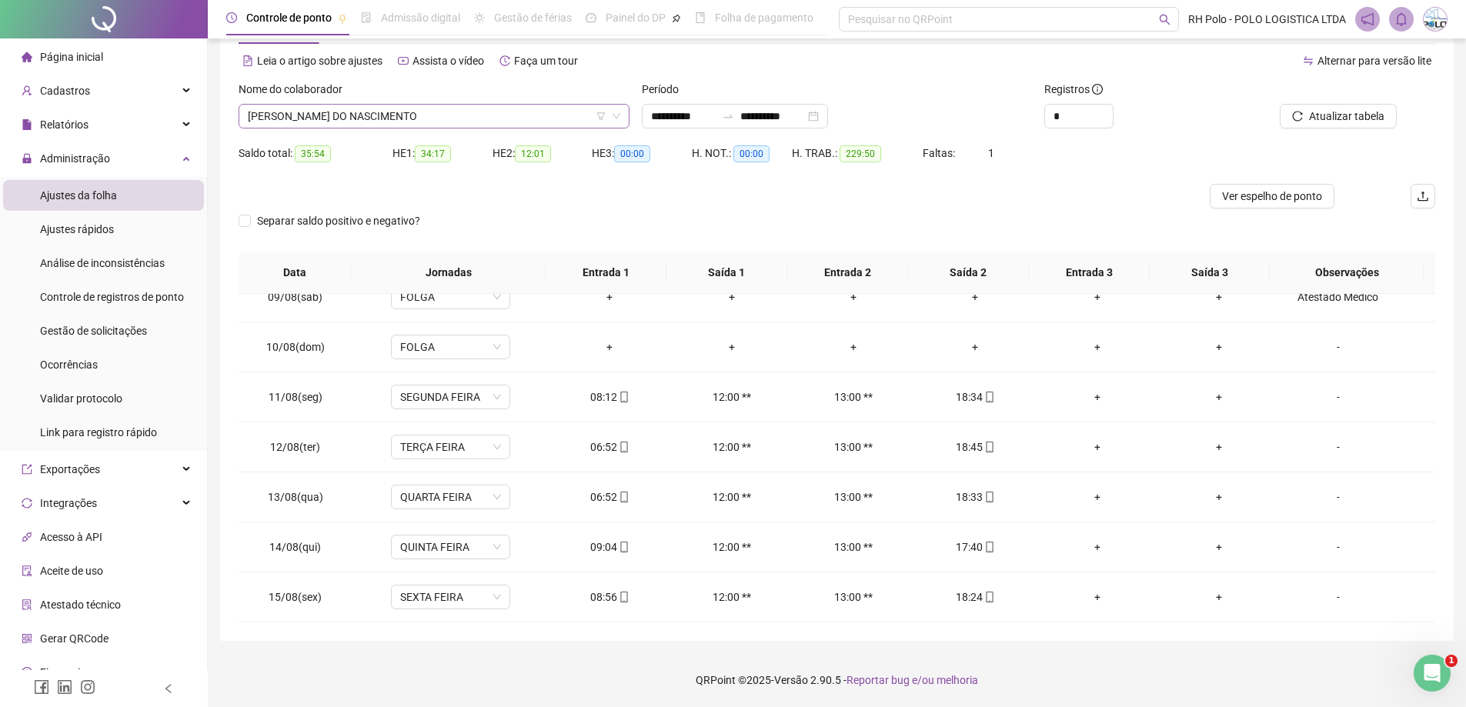
click at [454, 127] on span "[PERSON_NAME] DO NASCIMENTO" at bounding box center [434, 116] width 372 height 23
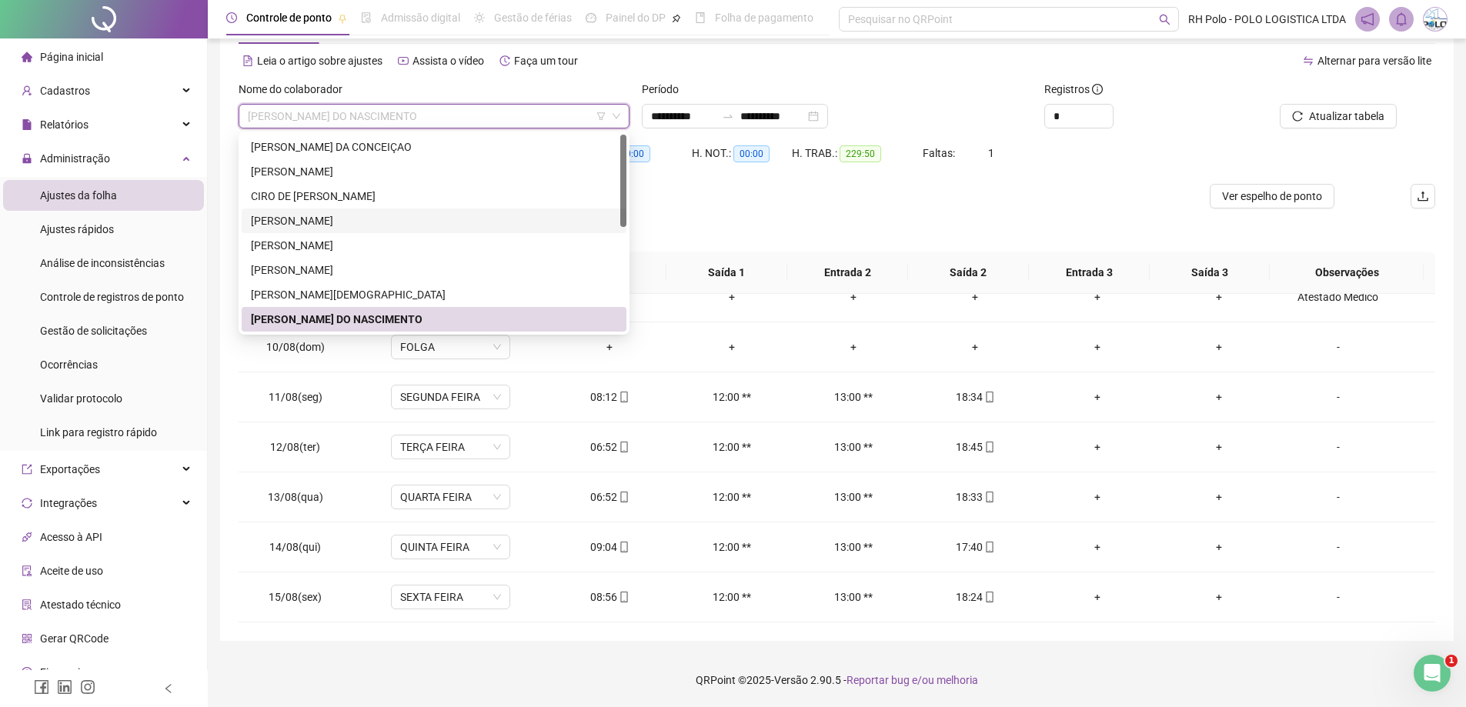
scroll to position [77, 0]
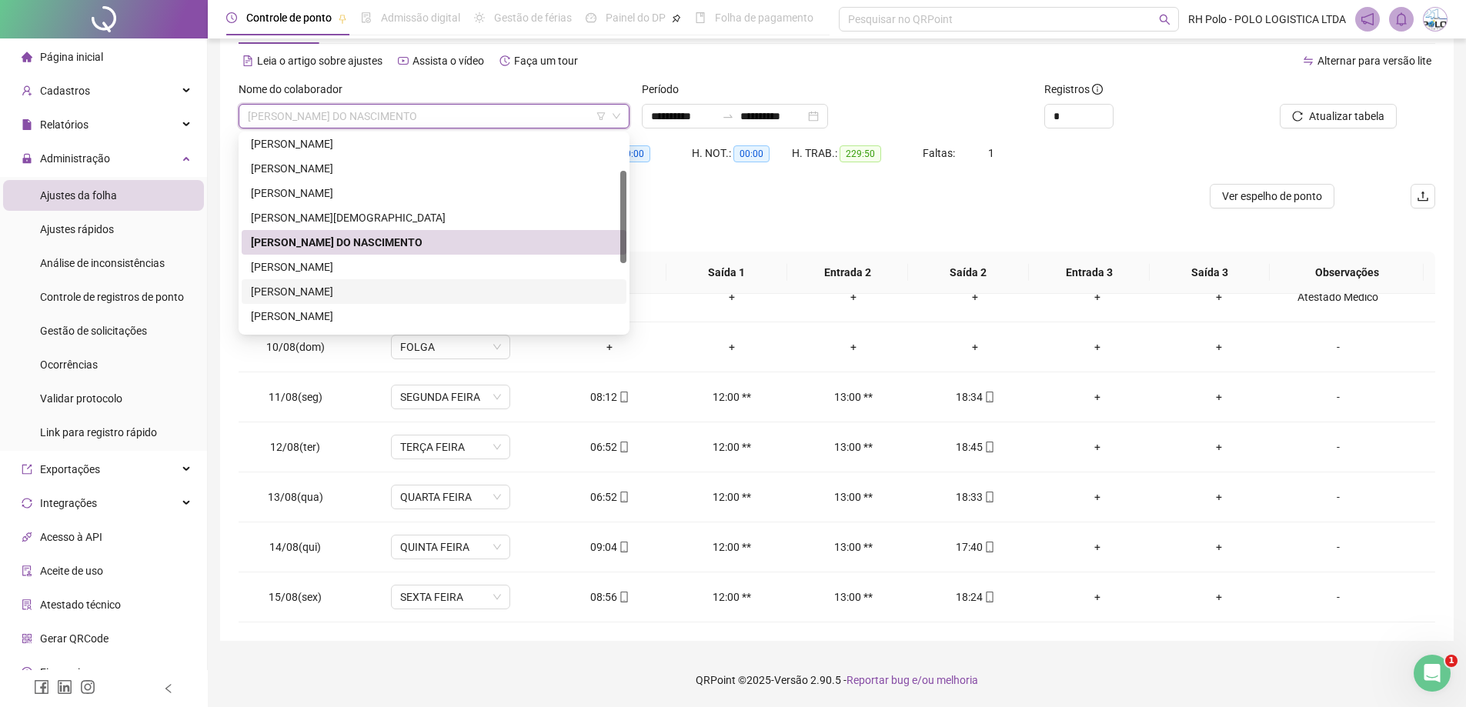
click at [335, 290] on div "[PERSON_NAME]" at bounding box center [434, 291] width 366 height 17
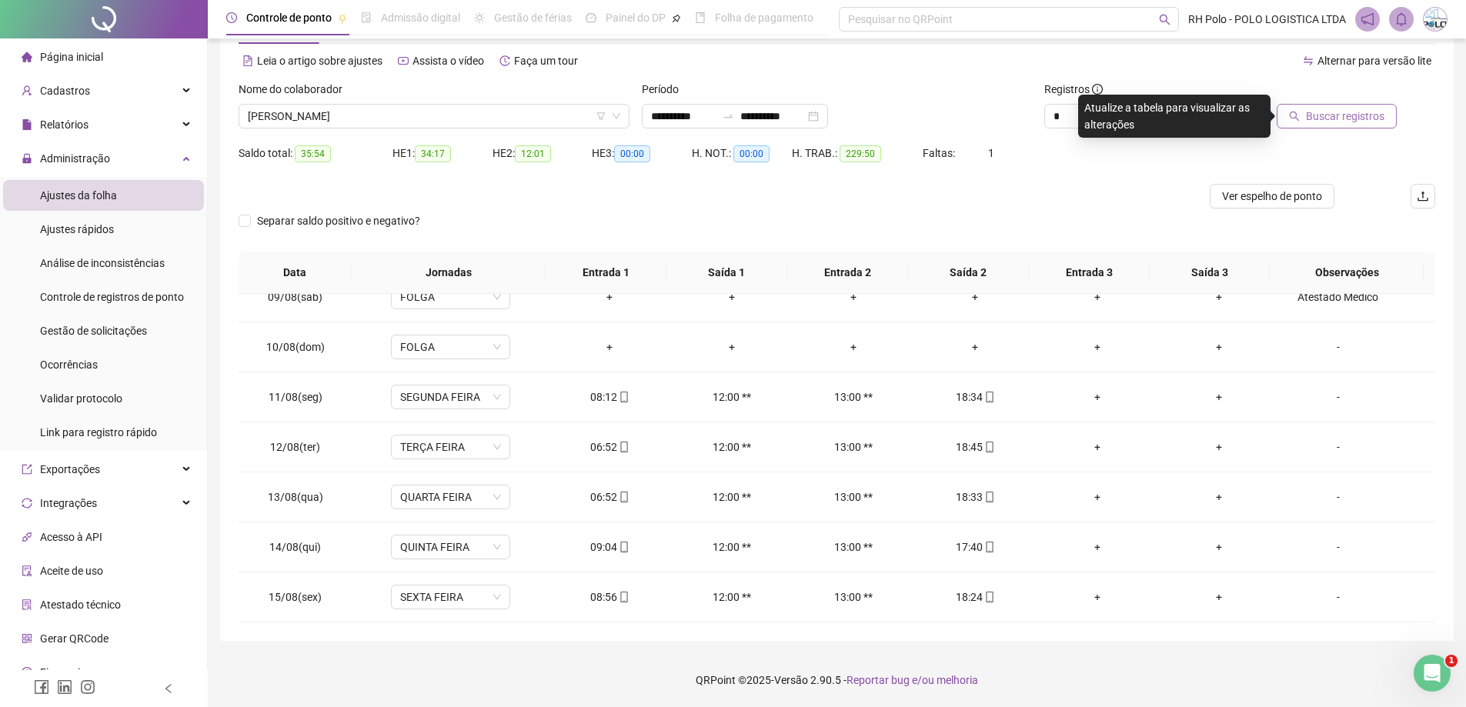
click at [1331, 117] on span "Buscar registros" at bounding box center [1345, 116] width 78 height 17
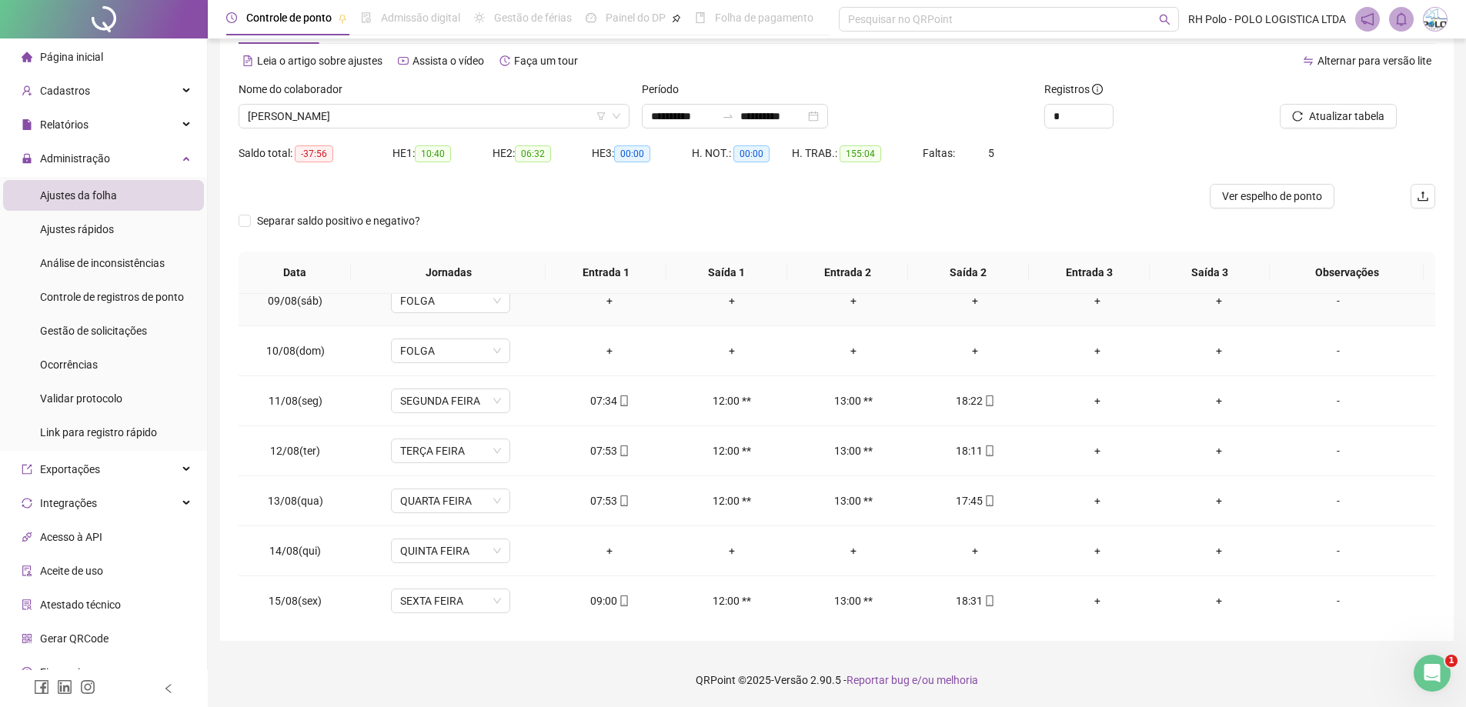
scroll to position [1222, 0]
